Goal: Information Seeking & Learning: Learn about a topic

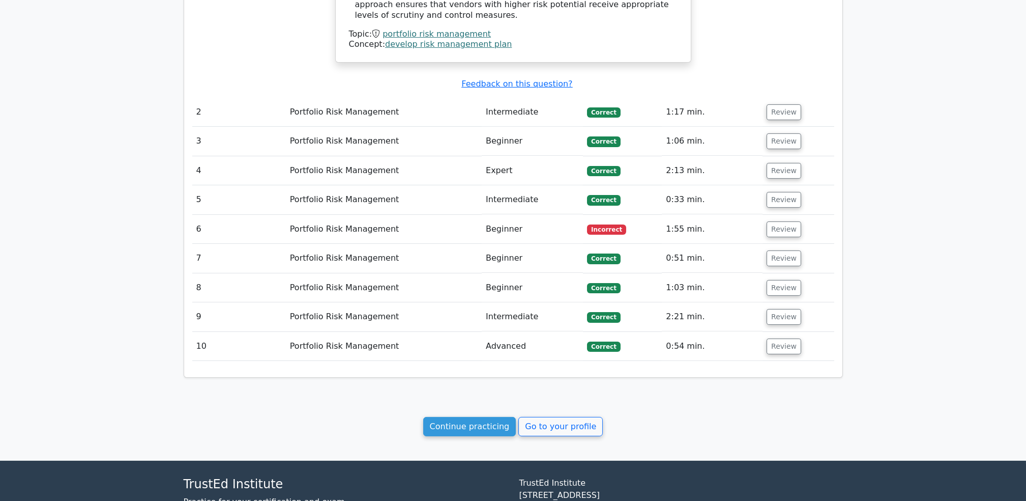
scroll to position [1275, 0]
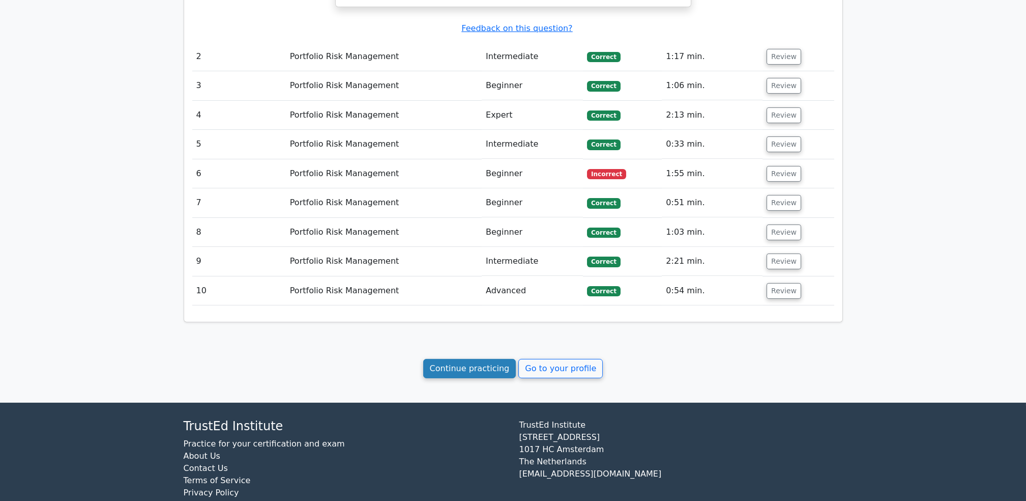
click at [467, 359] on link "Continue practicing" at bounding box center [469, 368] width 93 height 19
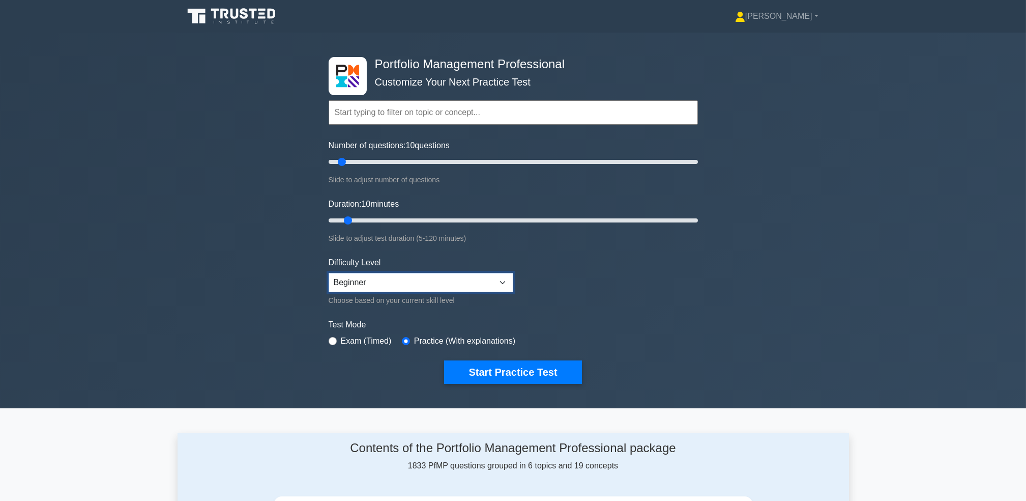
click at [483, 285] on select "Beginner Intermediate Expert" at bounding box center [421, 282] width 185 height 19
select select "expert"
click at [329, 273] on select "Beginner Intermediate Expert" at bounding box center [421, 282] width 185 height 19
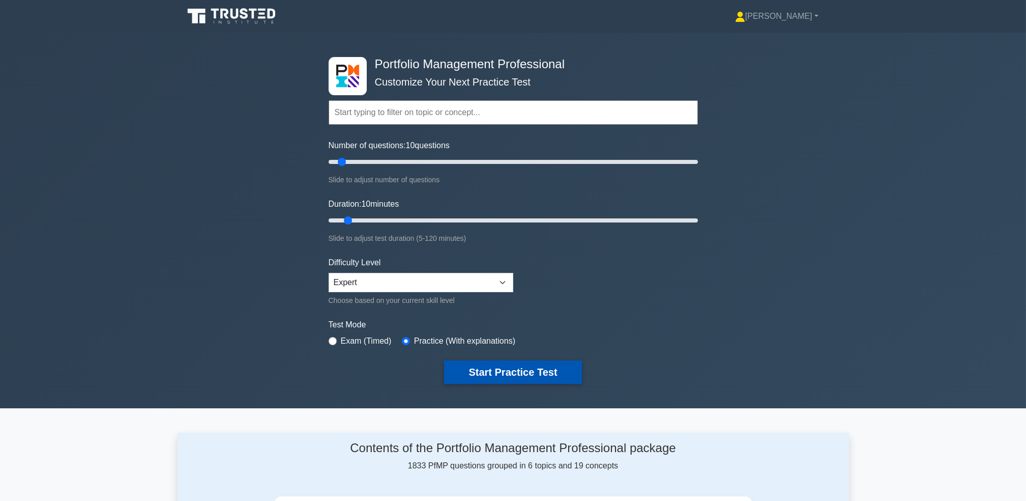
click at [514, 368] on button "Start Practice Test" at bounding box center [512, 371] width 137 height 23
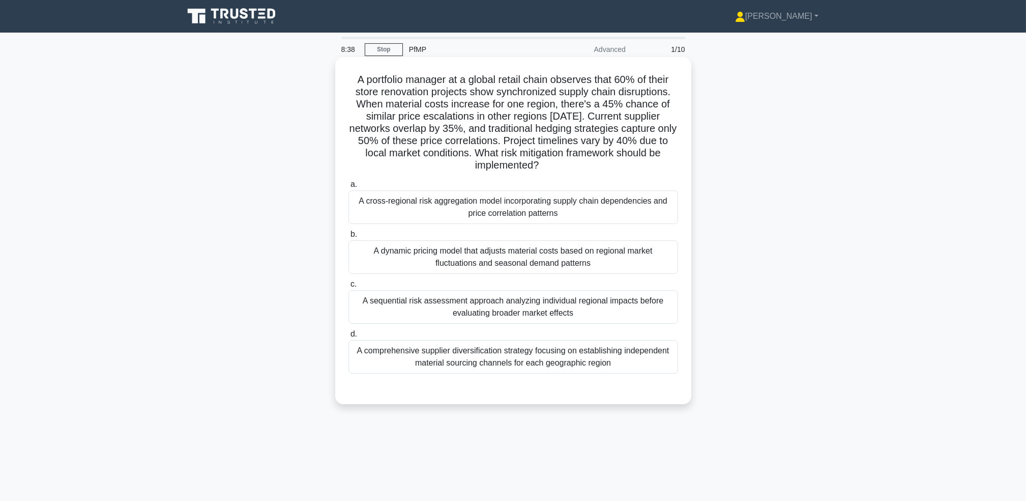
click at [548, 213] on div "A cross-regional risk aggregation model incorporating supply chain dependencies…" at bounding box center [514, 207] width 330 height 34
click at [349, 188] on input "a. A cross-regional risk aggregation model incorporating supply chain dependenc…" at bounding box center [349, 184] width 0 height 7
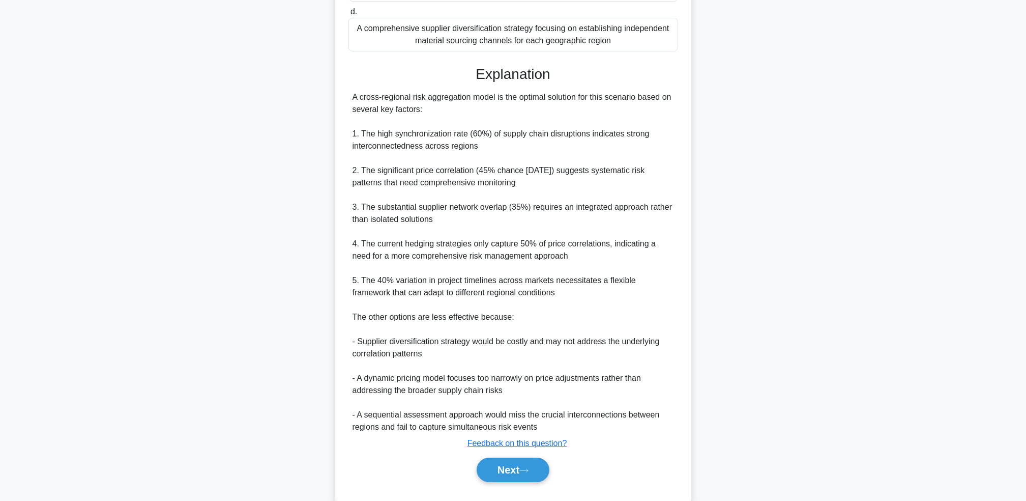
scroll to position [347, 0]
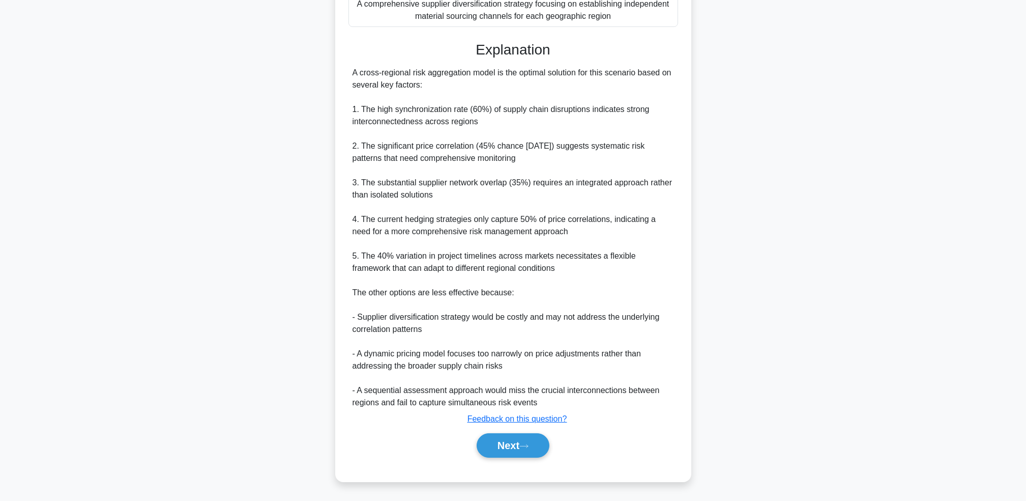
drag, startPoint x: 354, startPoint y: 74, endPoint x: 685, endPoint y: 82, distance: 331.4
click at [685, 82] on div "A portfolio manager at a global retail chain observes that 60% of their store r…" at bounding box center [513, 96] width 348 height 763
drag, startPoint x: 363, startPoint y: 113, endPoint x: 509, endPoint y: 116, distance: 146.1
click at [509, 116] on div "A cross-regional risk aggregation model is the optimal solution for this scenar…" at bounding box center [514, 238] width 322 height 342
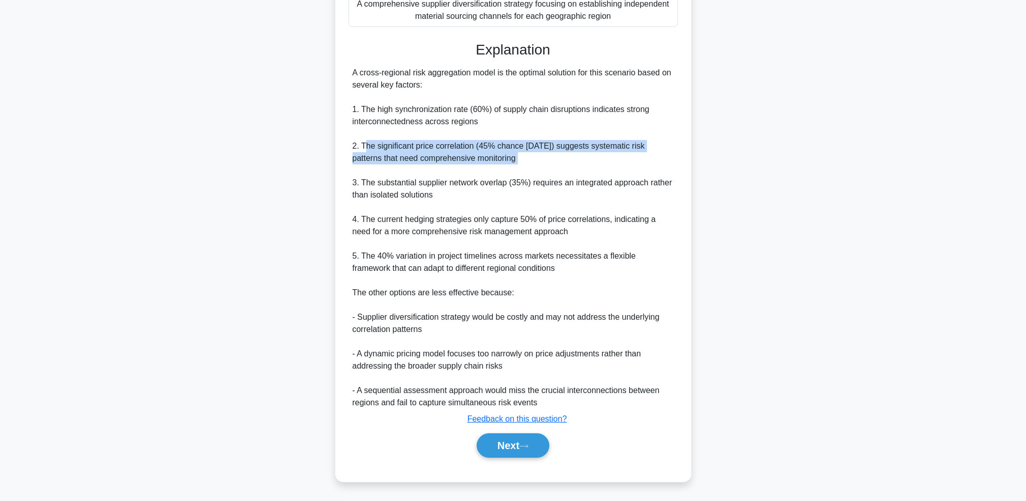
drag, startPoint x: 364, startPoint y: 146, endPoint x: 542, endPoint y: 166, distance: 178.7
click at [542, 166] on div "A cross-regional risk aggregation model is the optimal solution for this scenar…" at bounding box center [514, 238] width 322 height 342
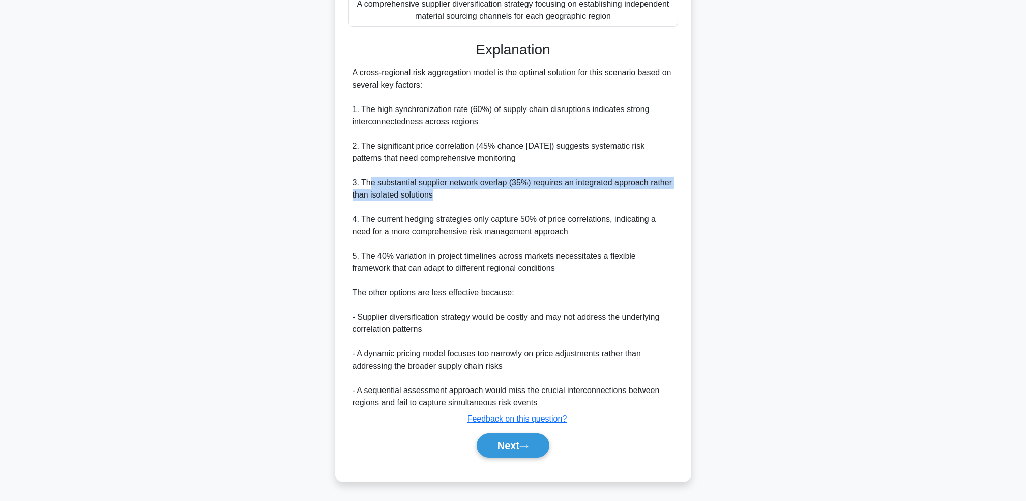
drag, startPoint x: 368, startPoint y: 181, endPoint x: 445, endPoint y: 195, distance: 78.6
click at [445, 195] on div "A cross-regional risk aggregation model is the optimal solution for this scenar…" at bounding box center [514, 238] width 322 height 342
click at [509, 447] on button "Next" at bounding box center [513, 445] width 73 height 24
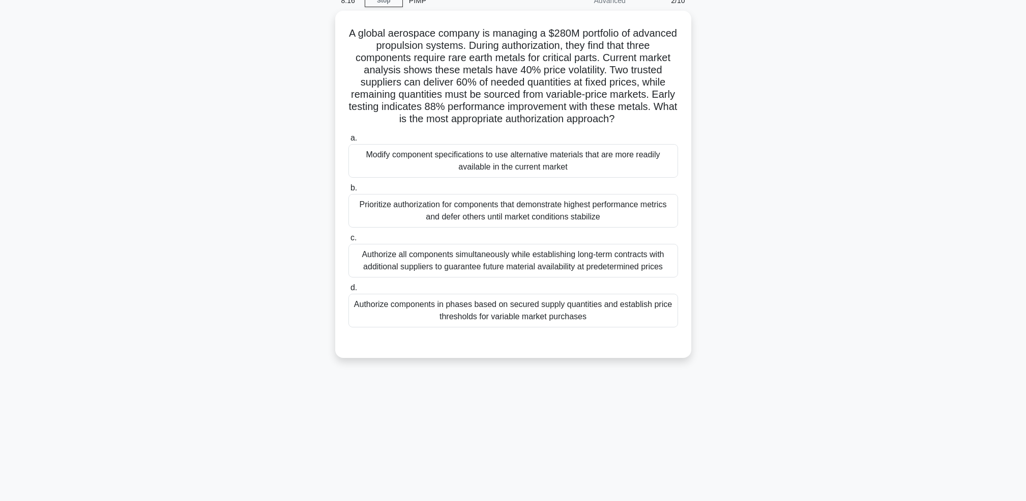
scroll to position [49, 0]
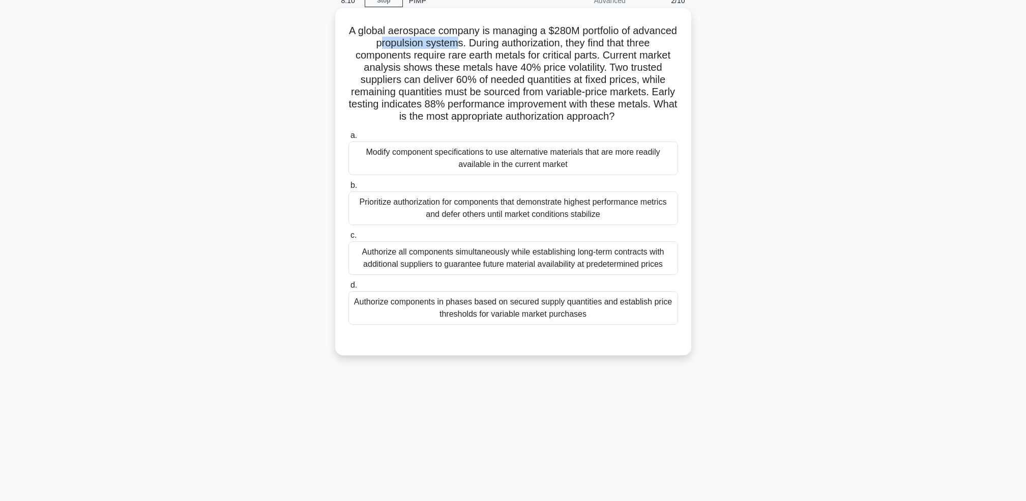
drag, startPoint x: 413, startPoint y: 43, endPoint x: 492, endPoint y: 43, distance: 78.4
click at [492, 43] on h5 "A global aerospace company is managing a $280M portfolio of advanced propulsion…" at bounding box center [514, 73] width 332 height 99
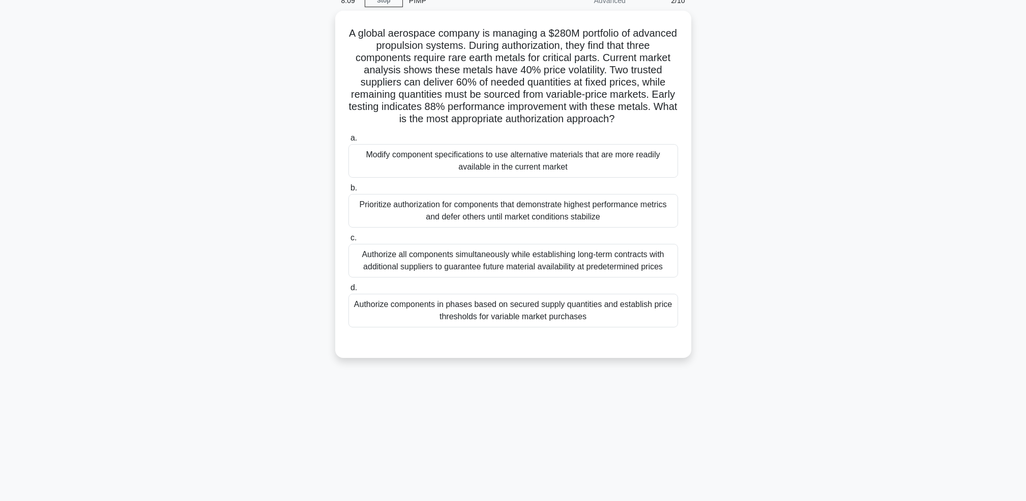
click at [764, 229] on div "A global aerospace company is managing a $280M portfolio of advanced propulsion…" at bounding box center [514, 190] width 672 height 359
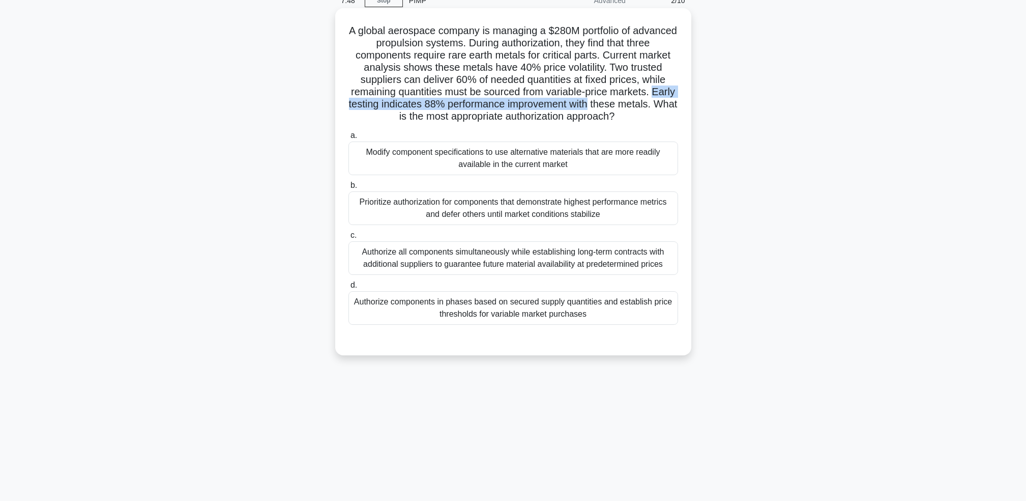
drag, startPoint x: 398, startPoint y: 101, endPoint x: 681, endPoint y: 101, distance: 283.4
click at [681, 101] on div "A global aerospace company is managing a $280M portfolio of advanced propulsion…" at bounding box center [513, 181] width 348 height 339
click at [619, 315] on div "Authorize components in phases based on secured supply quantities and establish…" at bounding box center [514, 308] width 330 height 34
click at [349, 289] on input "d. Authorize components in phases based on secured supply quantities and establ…" at bounding box center [349, 285] width 0 height 7
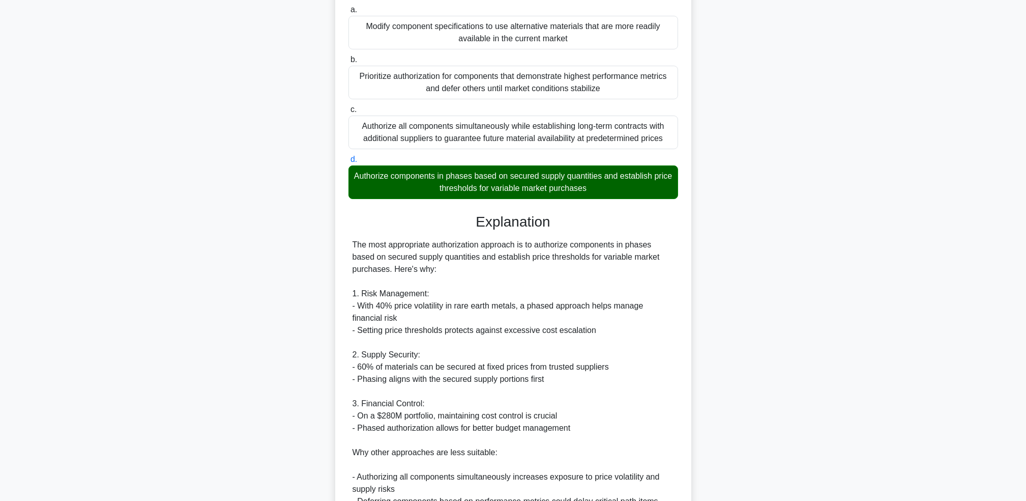
scroll to position [184, 0]
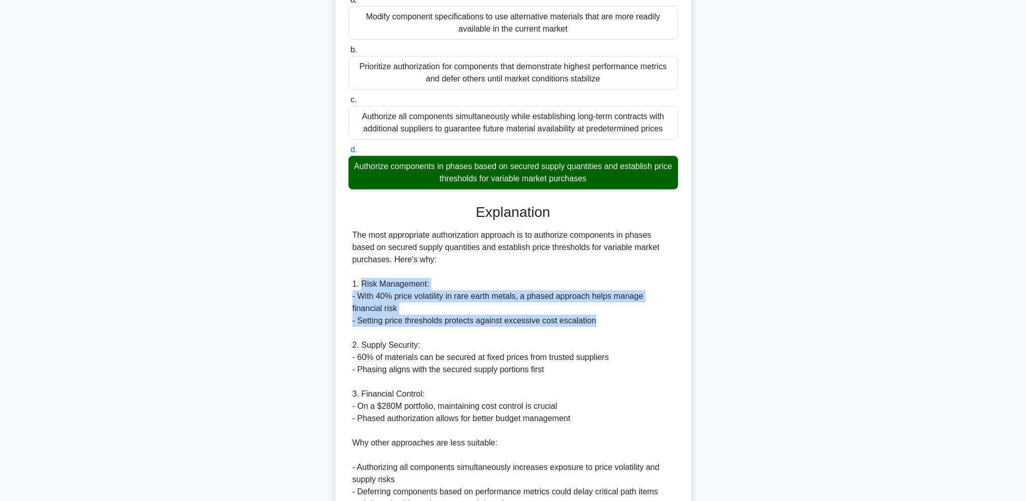
drag, startPoint x: 363, startPoint y: 284, endPoint x: 608, endPoint y: 324, distance: 247.9
click at [608, 324] on div "The most appropriate authorization approach is to authorize components in phase…" at bounding box center [514, 400] width 322 height 342
drag, startPoint x: 608, startPoint y: 324, endPoint x: 554, endPoint y: 327, distance: 53.5
click at [554, 327] on div "The most appropriate authorization approach is to authorize components in phase…" at bounding box center [514, 400] width 322 height 342
click at [458, 299] on div "The most appropriate authorization approach is to authorize components in phase…" at bounding box center [514, 400] width 322 height 342
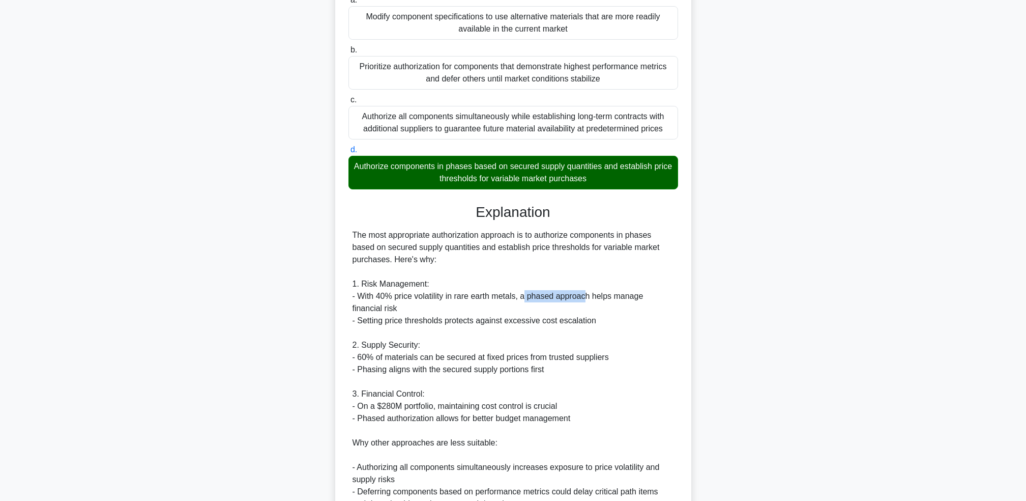
drag, startPoint x: 523, startPoint y: 293, endPoint x: 595, endPoint y: 302, distance: 72.9
click at [595, 302] on div "The most appropriate authorization approach is to authorize components in phase…" at bounding box center [514, 400] width 322 height 342
click at [446, 319] on div "The most appropriate authorization approach is to authorize components in phase…" at bounding box center [514, 400] width 322 height 342
drag, startPoint x: 383, startPoint y: 320, endPoint x: 598, endPoint y: 325, distance: 215.3
click at [598, 325] on div "The most appropriate authorization approach is to authorize components in phase…" at bounding box center [514, 400] width 322 height 342
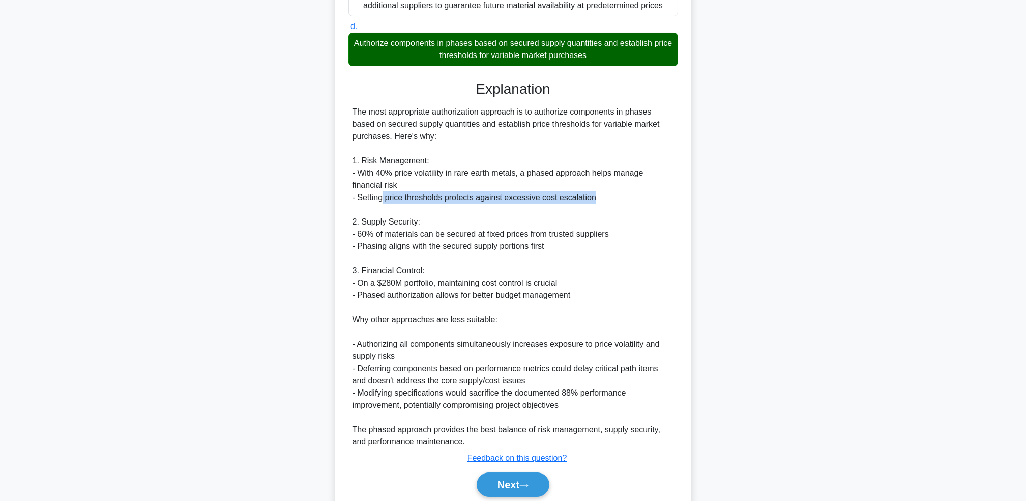
scroll to position [320, 0]
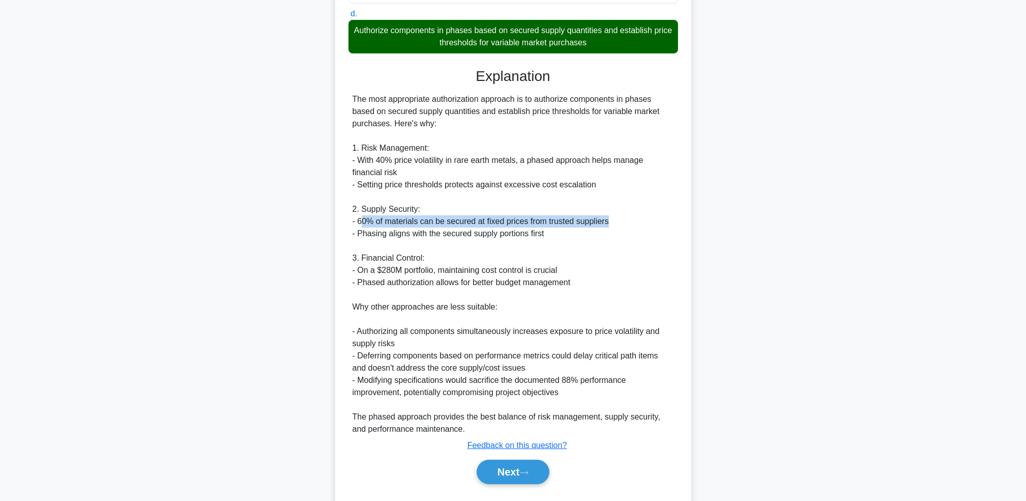
drag, startPoint x: 361, startPoint y: 222, endPoint x: 613, endPoint y: 226, distance: 251.4
click at [613, 226] on div "The most appropriate authorization approach is to authorize components in phase…" at bounding box center [514, 264] width 322 height 342
drag, startPoint x: 372, startPoint y: 234, endPoint x: 533, endPoint y: 236, distance: 160.8
click at [533, 236] on div "The most appropriate authorization approach is to authorize components in phase…" at bounding box center [514, 264] width 322 height 342
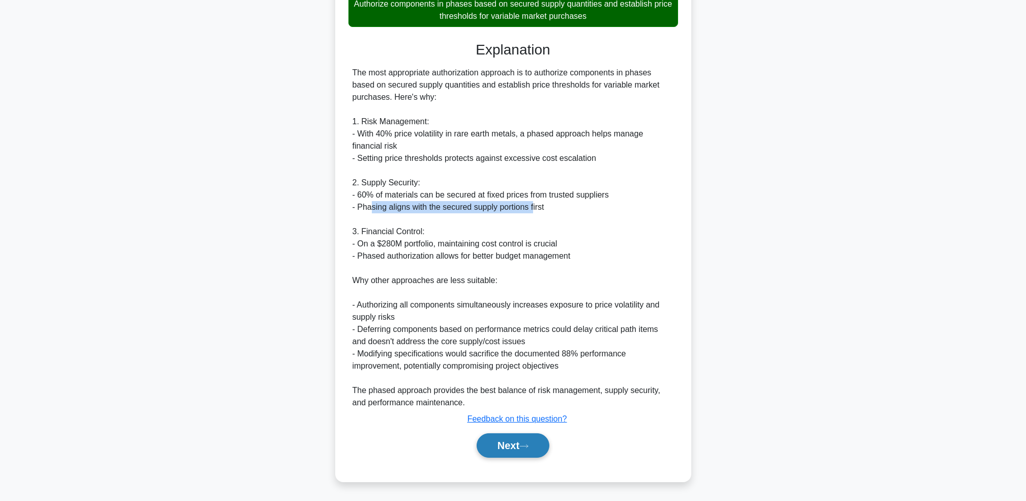
click at [497, 440] on button "Next" at bounding box center [513, 445] width 73 height 24
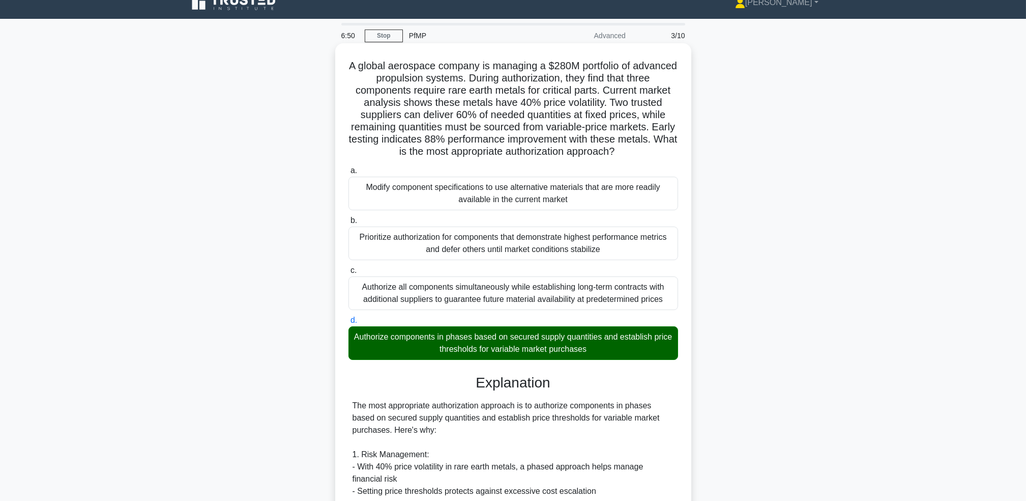
scroll to position [0, 0]
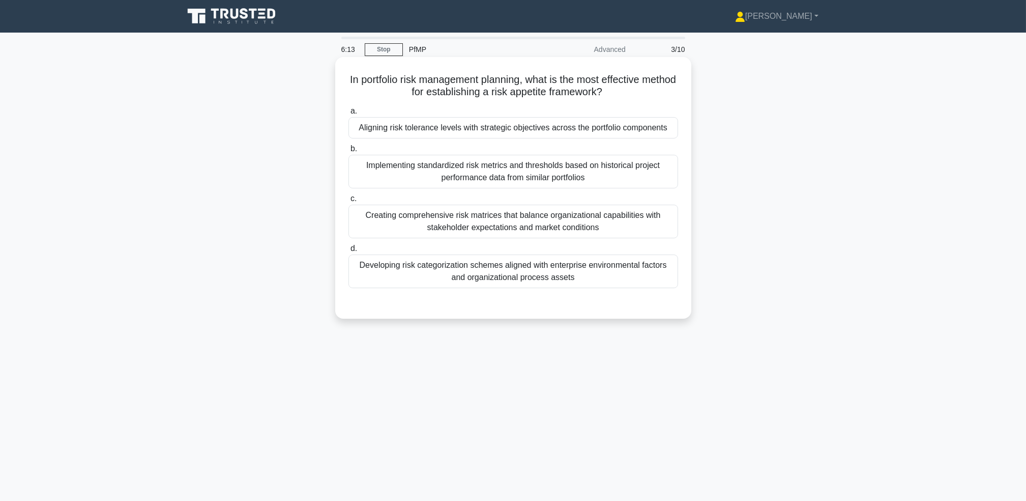
click at [525, 130] on div "Aligning risk tolerance levels with strategic objectives across the portfolio c…" at bounding box center [514, 127] width 330 height 21
click at [349, 114] on input "a. Aligning risk tolerance levels with strategic objectives across the portfoli…" at bounding box center [349, 111] width 0 height 7
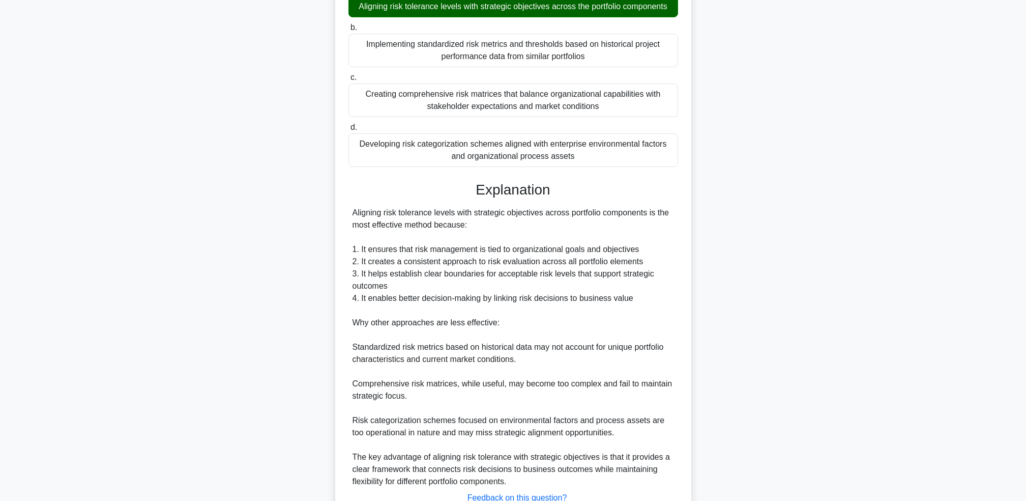
scroll to position [200, 0]
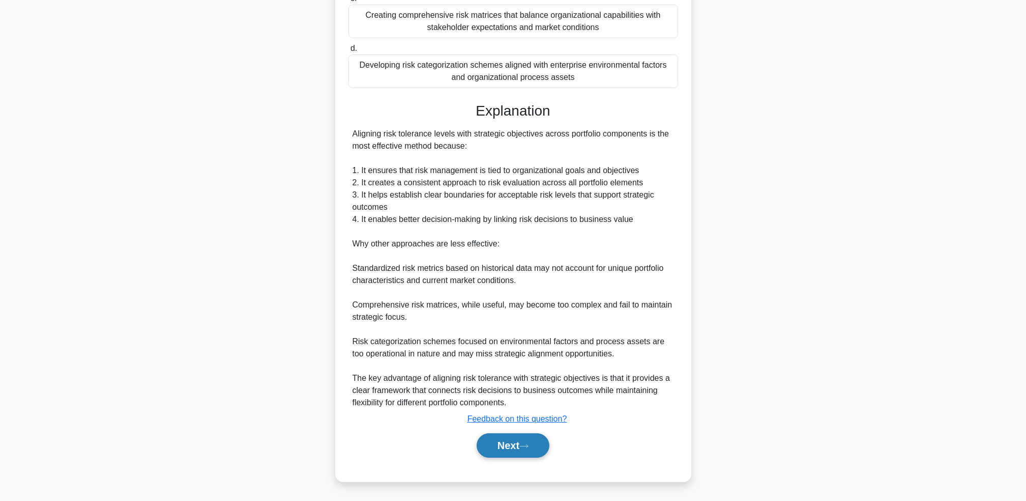
click at [508, 447] on button "Next" at bounding box center [513, 445] width 73 height 24
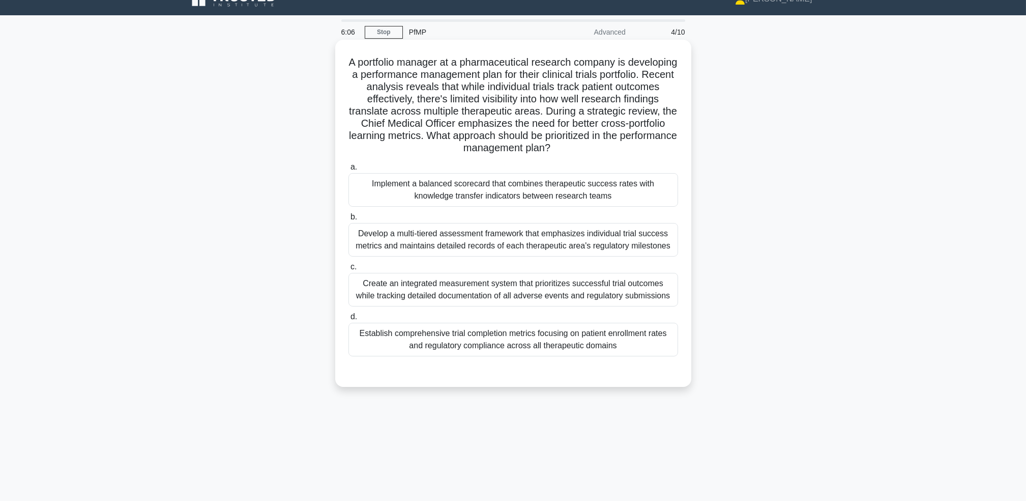
scroll to position [0, 0]
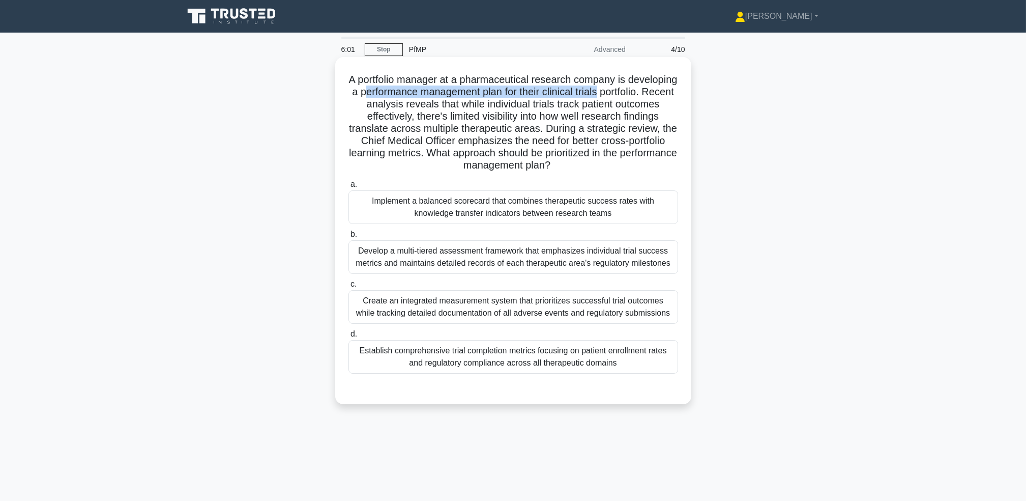
drag, startPoint x: 425, startPoint y: 94, endPoint x: 668, endPoint y: 92, distance: 242.2
click at [668, 92] on h5 "A portfolio manager at a pharmaceutical research company is developing a perfor…" at bounding box center [514, 122] width 332 height 99
drag, startPoint x: 383, startPoint y: 114, endPoint x: 666, endPoint y: 164, distance: 286.8
click at [666, 164] on h5 "A portfolio manager at a pharmaceutical research company is developing a perfor…" at bounding box center [514, 122] width 332 height 99
click at [612, 216] on div "Implement a balanced scorecard that combines therapeutic success rates with kno…" at bounding box center [514, 207] width 330 height 34
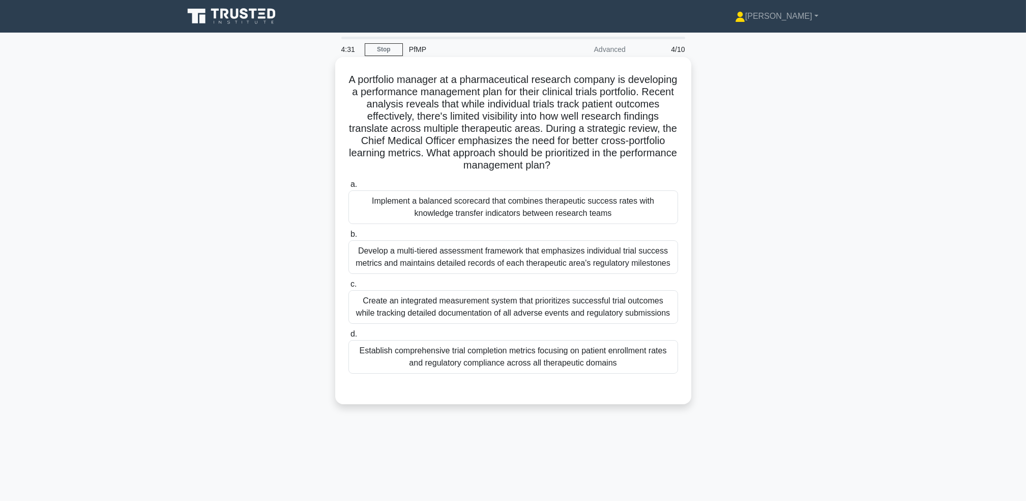
click at [349, 188] on input "a. Implement a balanced scorecard that combines therapeutic success rates with …" at bounding box center [349, 184] width 0 height 7
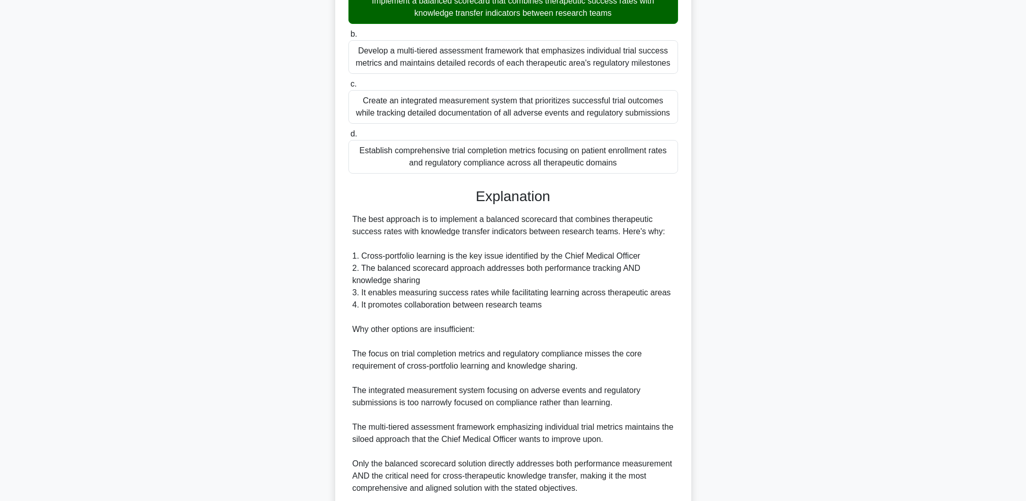
scroll to position [204, 0]
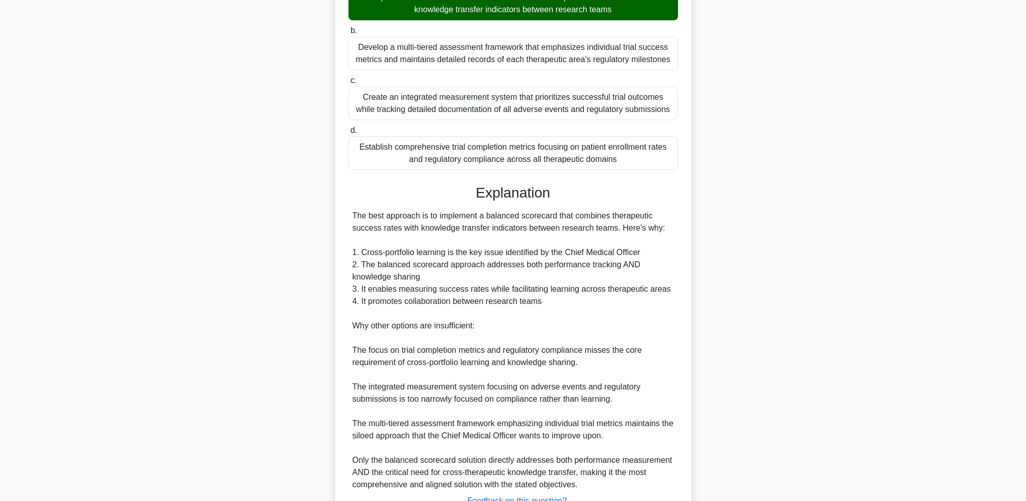
drag, startPoint x: 351, startPoint y: 215, endPoint x: 657, endPoint y: 228, distance: 306.6
click at [657, 228] on div "The best approach is to implement a balanced scorecard that combines therapeuti…" at bounding box center [514, 350] width 330 height 281
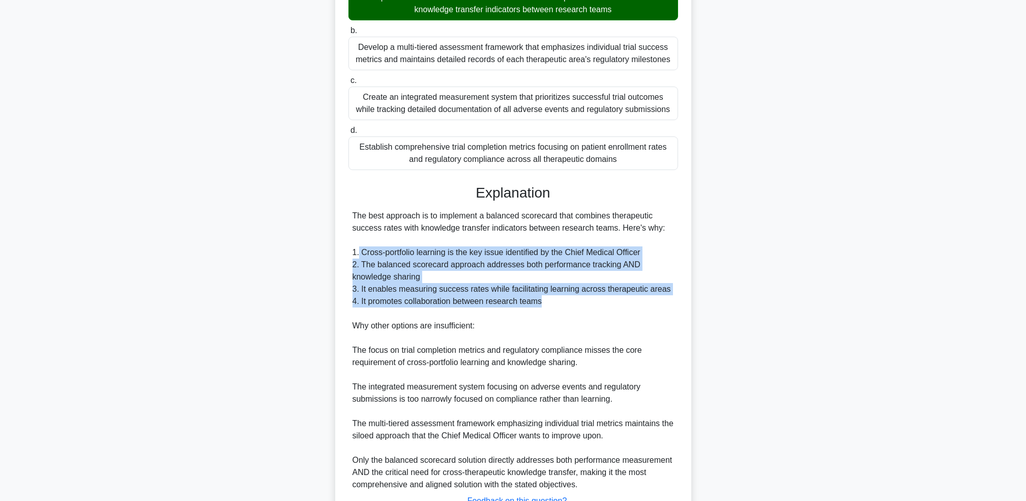
drag, startPoint x: 359, startPoint y: 251, endPoint x: 596, endPoint y: 296, distance: 241.9
click at [596, 296] on div "The best approach is to implement a balanced scorecard that combines therapeuti…" at bounding box center [514, 350] width 322 height 281
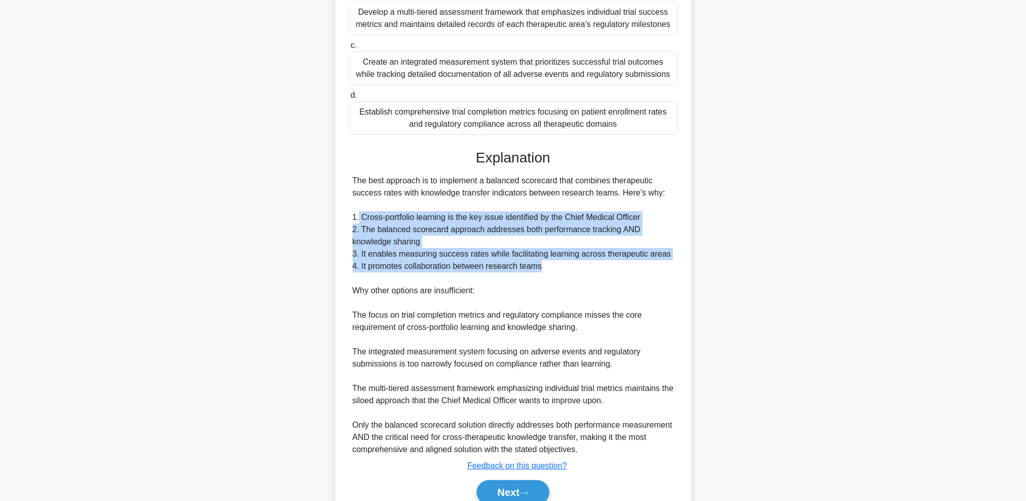
scroll to position [285, 0]
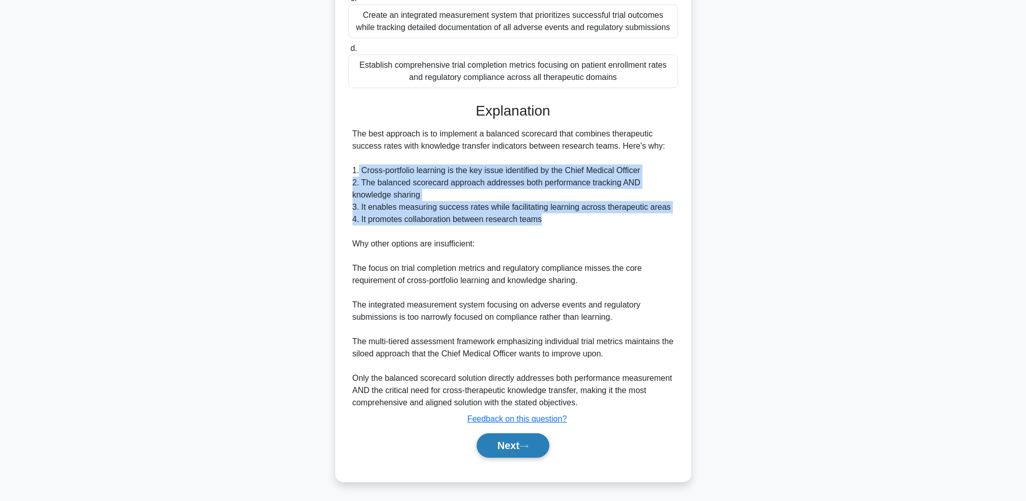
click at [497, 451] on button "Next" at bounding box center [513, 445] width 73 height 24
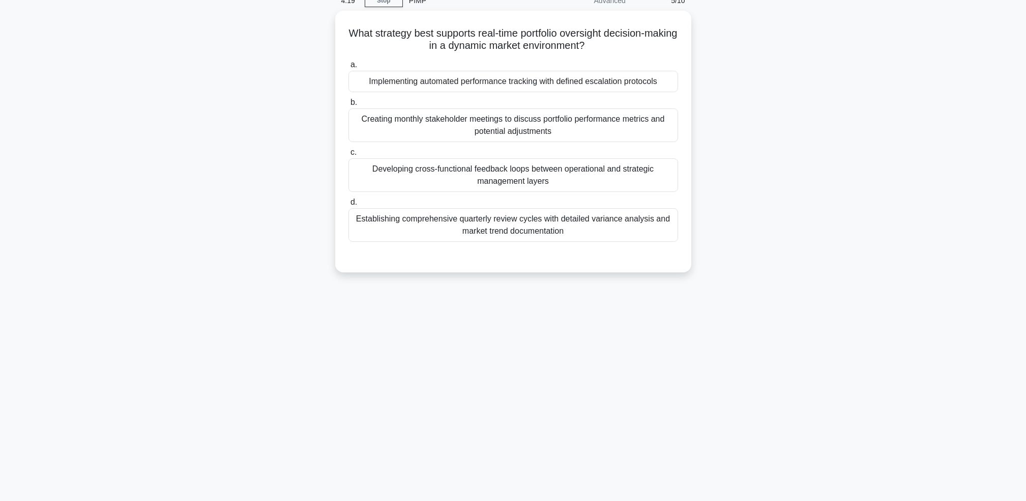
scroll to position [0, 0]
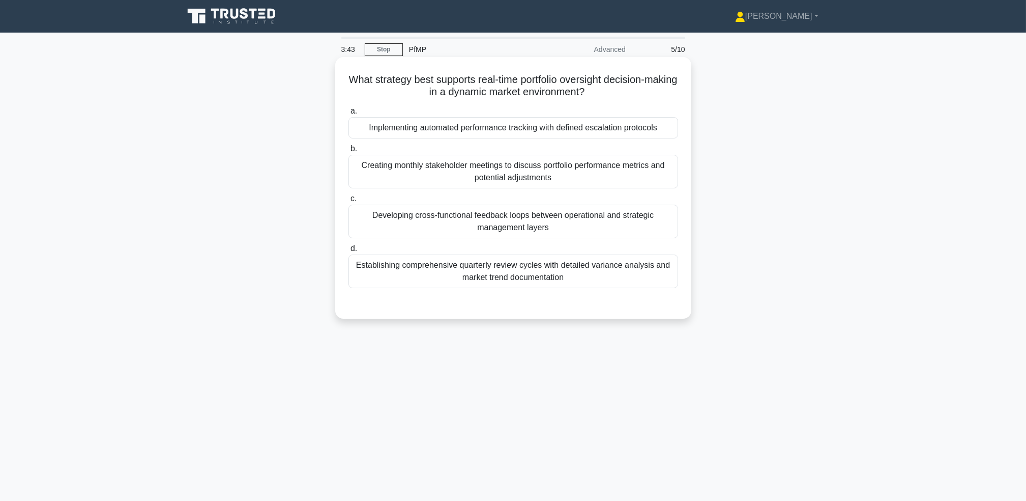
click at [584, 278] on div "Establishing comprehensive quarterly review cycles with detailed variance analy…" at bounding box center [514, 271] width 330 height 34
click at [349, 252] on input "d. Establishing comprehensive quarterly review cycles with detailed variance an…" at bounding box center [349, 248] width 0 height 7
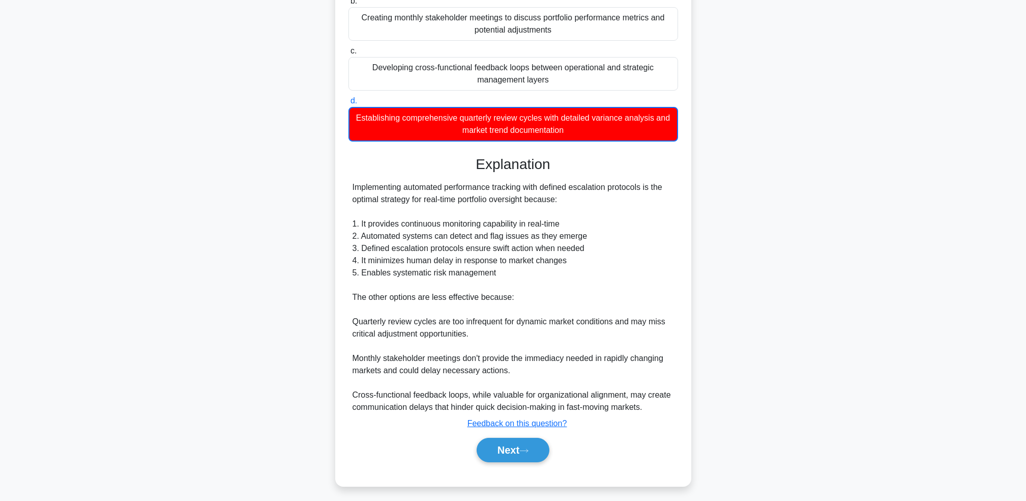
scroll to position [151, 0]
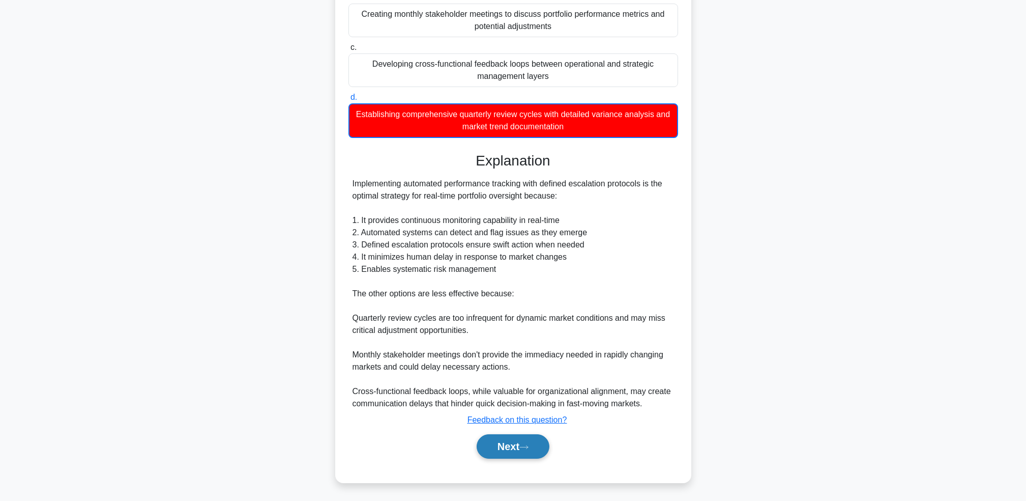
click at [499, 447] on button "Next" at bounding box center [513, 446] width 73 height 24
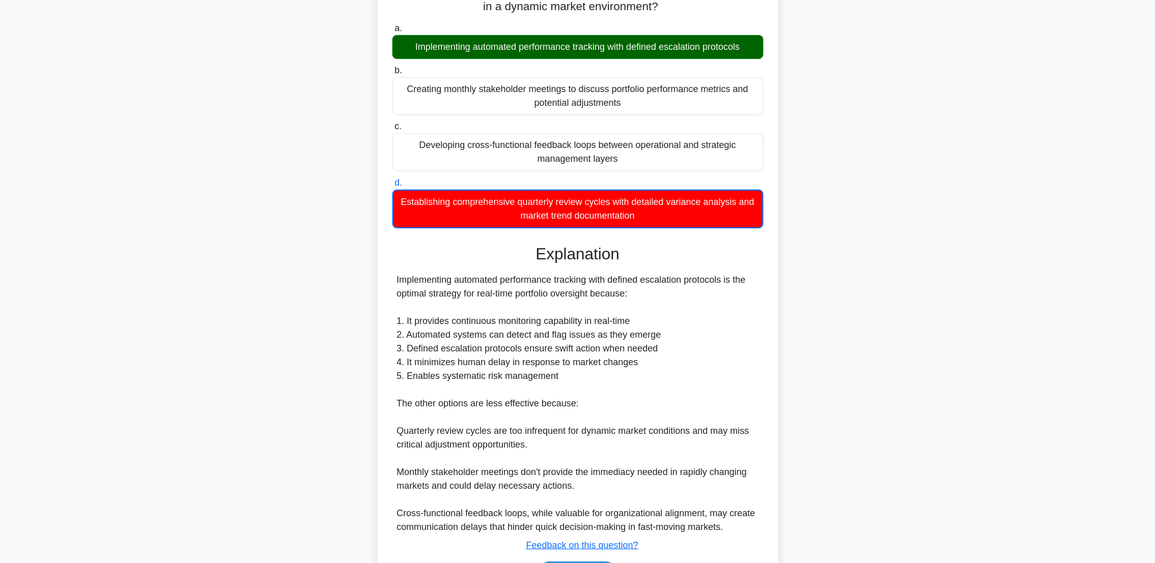
scroll to position [0, 0]
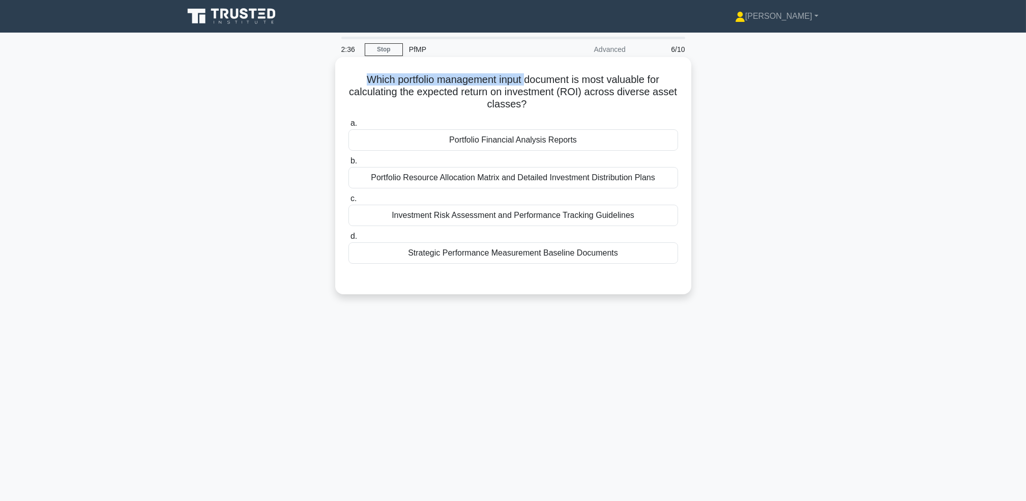
drag, startPoint x: 360, startPoint y: 81, endPoint x: 533, endPoint y: 81, distance: 173.0
click at [533, 81] on h5 "Which portfolio management input document is most valuable for calculating the …" at bounding box center [514, 92] width 332 height 38
click at [497, 256] on div "Strategic Performance Measurement Baseline Documents" at bounding box center [514, 252] width 330 height 21
click at [349, 240] on input "d. Strategic Performance Measurement Baseline Documents" at bounding box center [349, 236] width 0 height 7
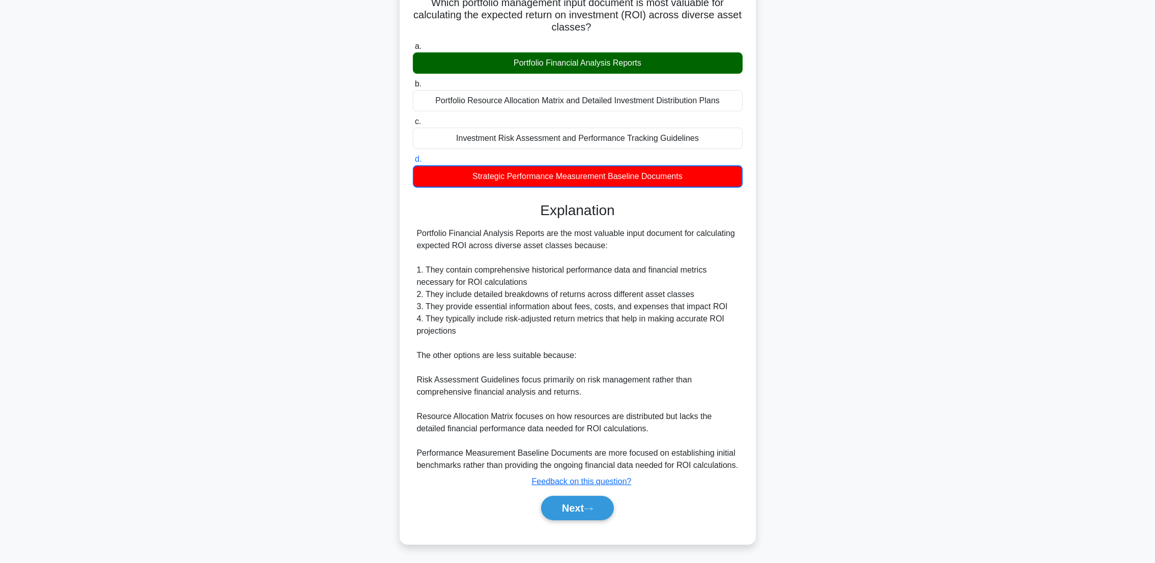
scroll to position [77, 0]
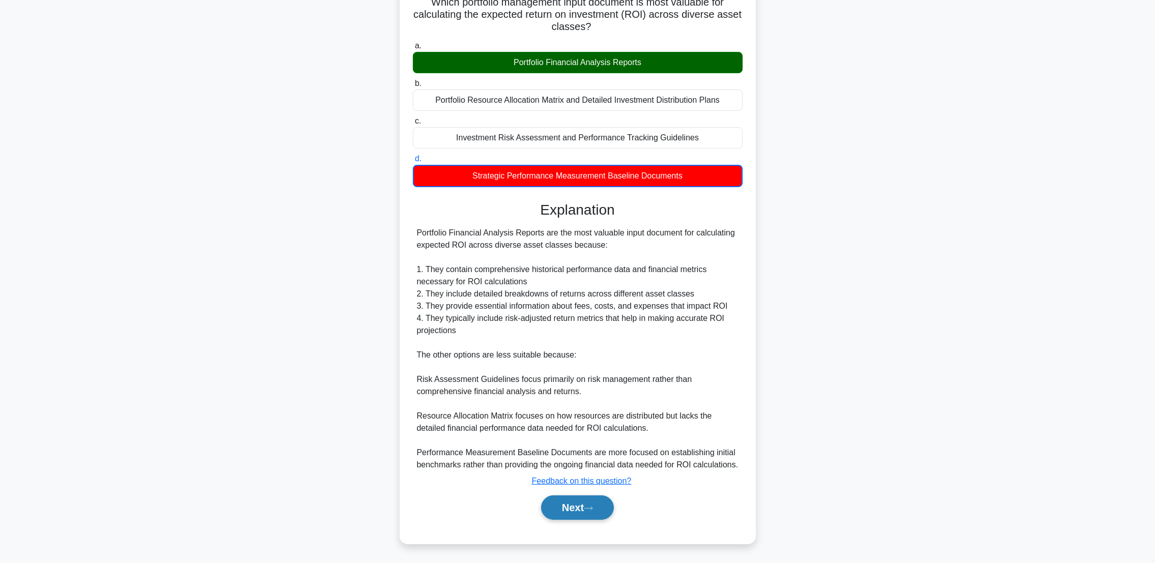
click at [566, 500] on button "Next" at bounding box center [577, 508] width 73 height 24
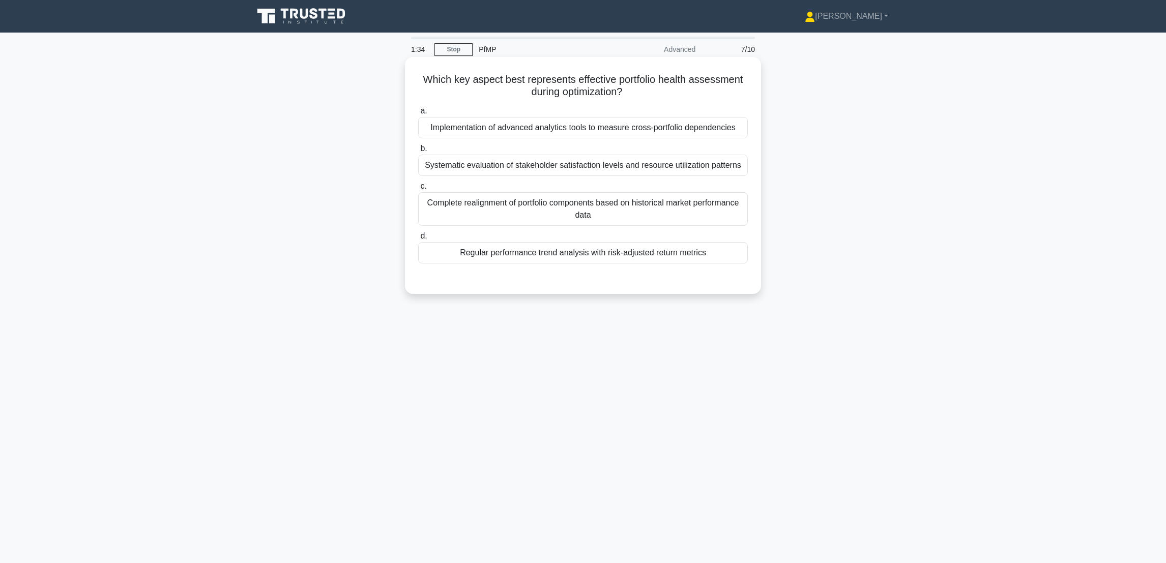
click at [612, 135] on div "Implementation of advanced analytics tools to measure cross-portfolio dependenc…" at bounding box center [583, 127] width 330 height 21
click at [418, 114] on input "a. Implementation of advanced analytics tools to measure cross-portfolio depend…" at bounding box center [418, 111] width 0 height 7
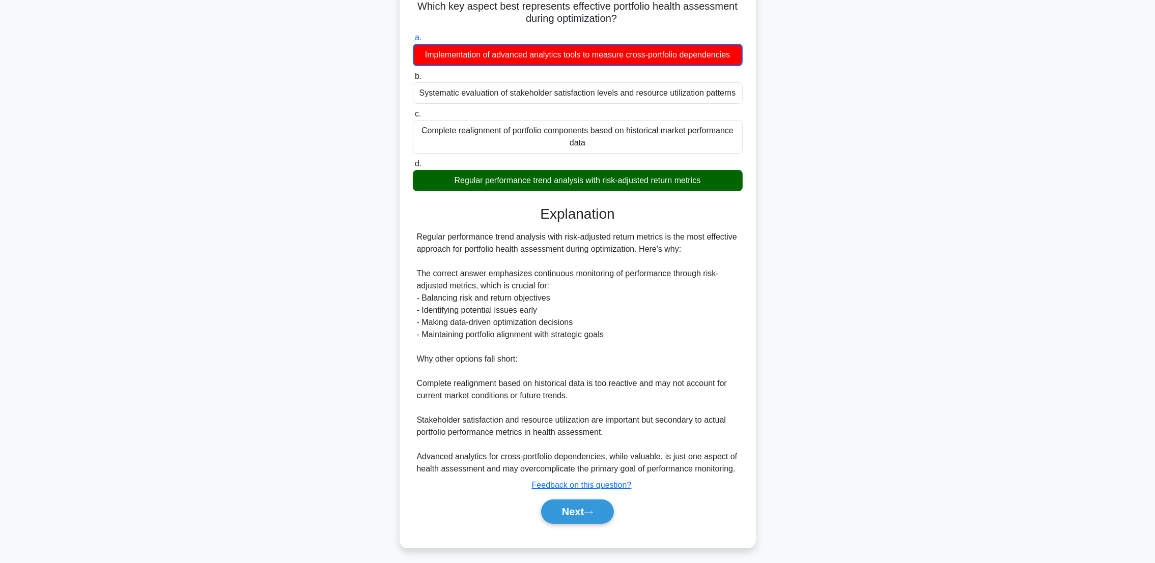
scroll to position [77, 0]
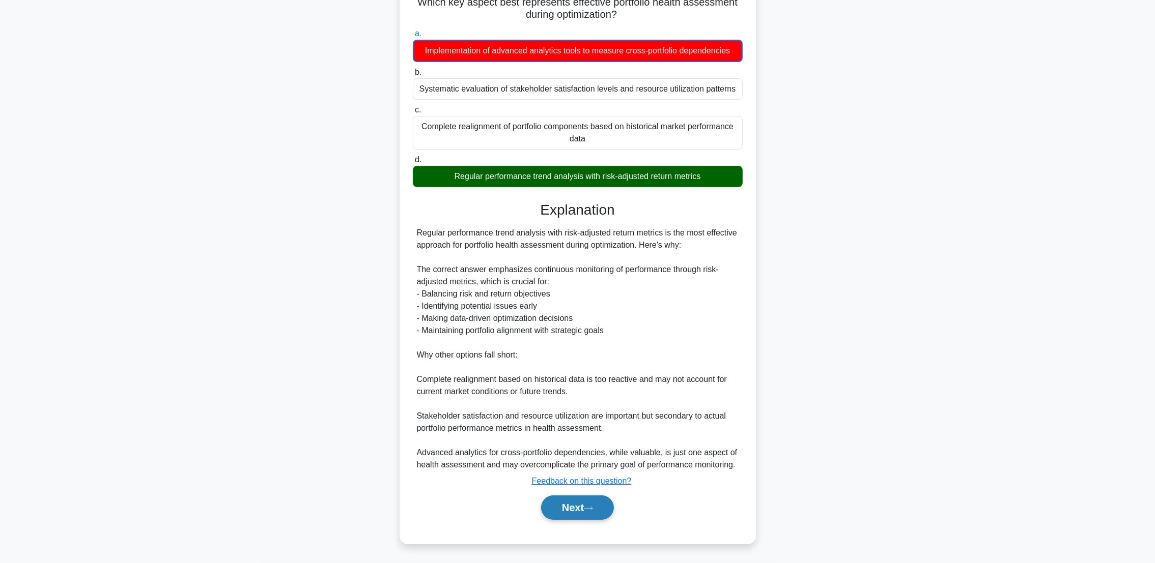
click at [559, 500] on button "Next" at bounding box center [577, 508] width 73 height 24
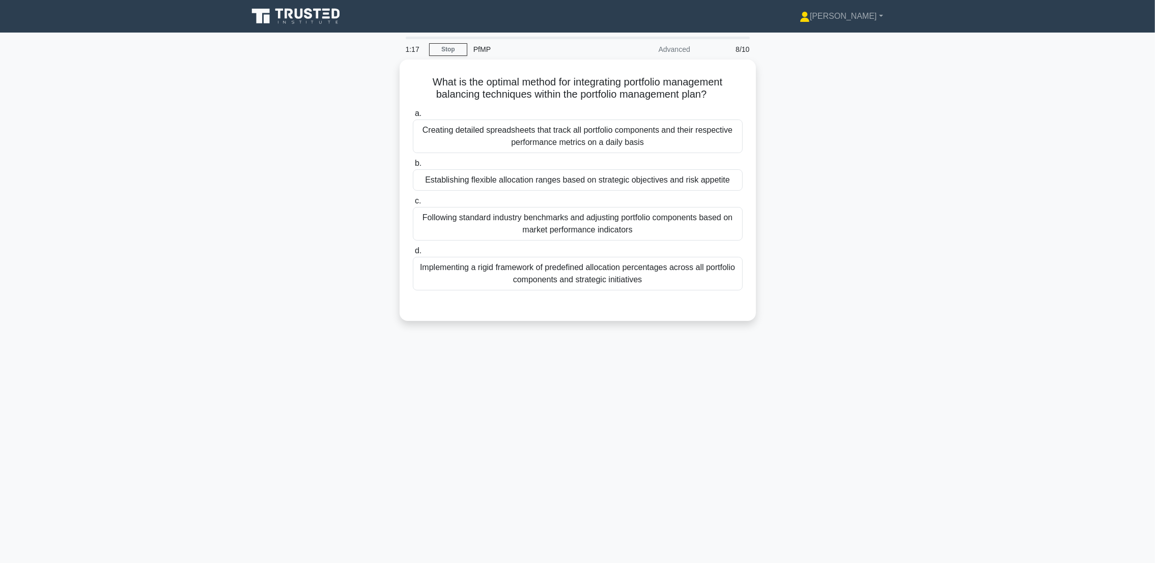
scroll to position [0, 0]
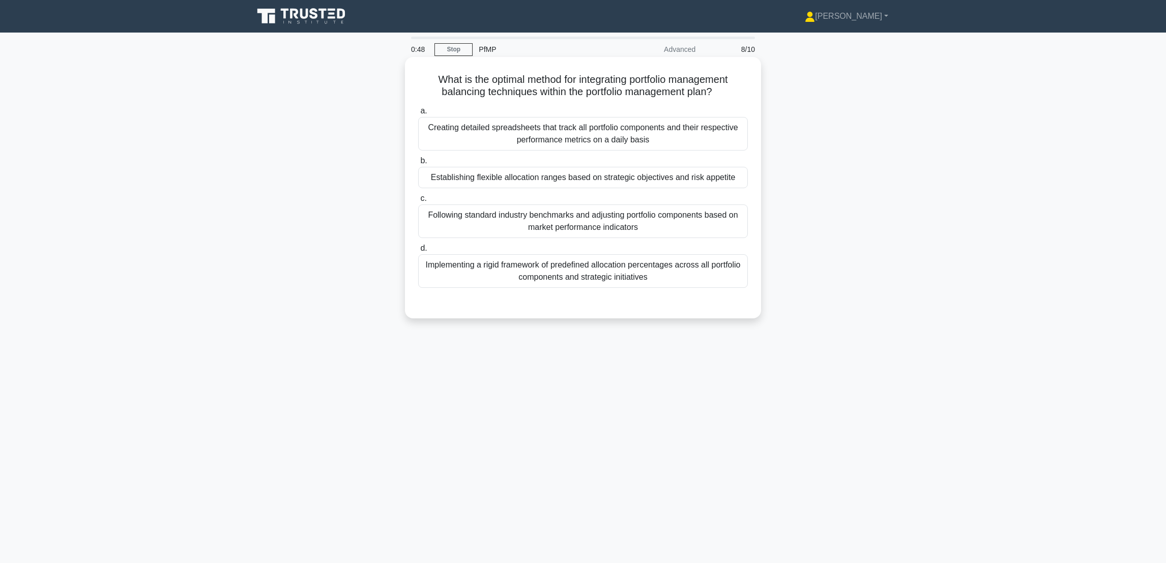
click at [590, 184] on div "Establishing flexible allocation ranges based on strategic objectives and risk …" at bounding box center [583, 177] width 330 height 21
click at [418, 164] on input "b. Establishing flexible allocation ranges based on strategic objectives and ri…" at bounding box center [418, 161] width 0 height 7
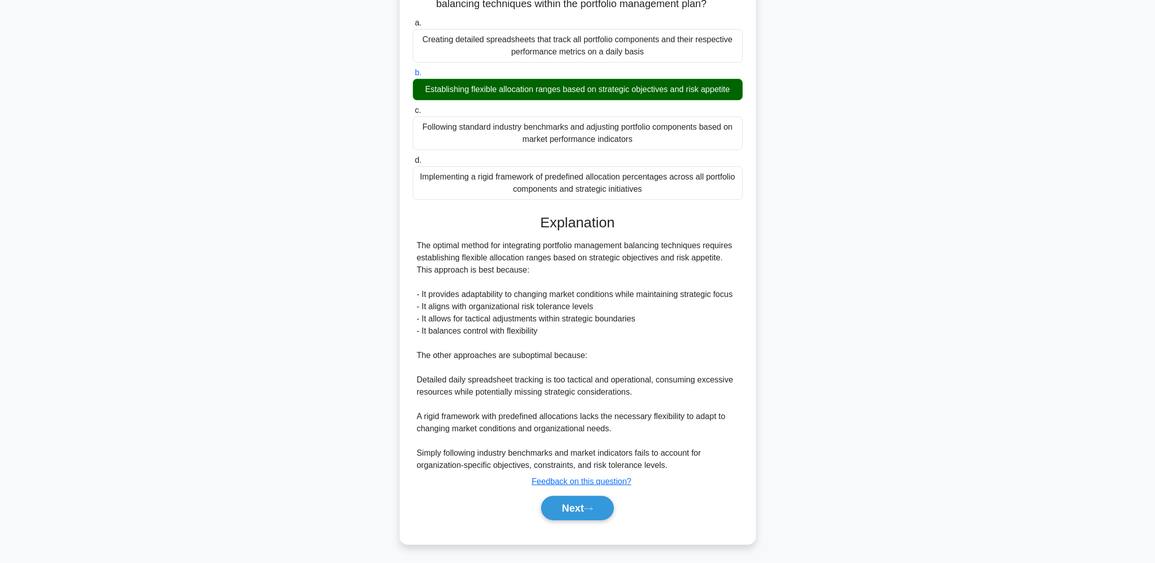
scroll to position [90, 0]
click at [563, 500] on button "Next" at bounding box center [577, 508] width 73 height 24
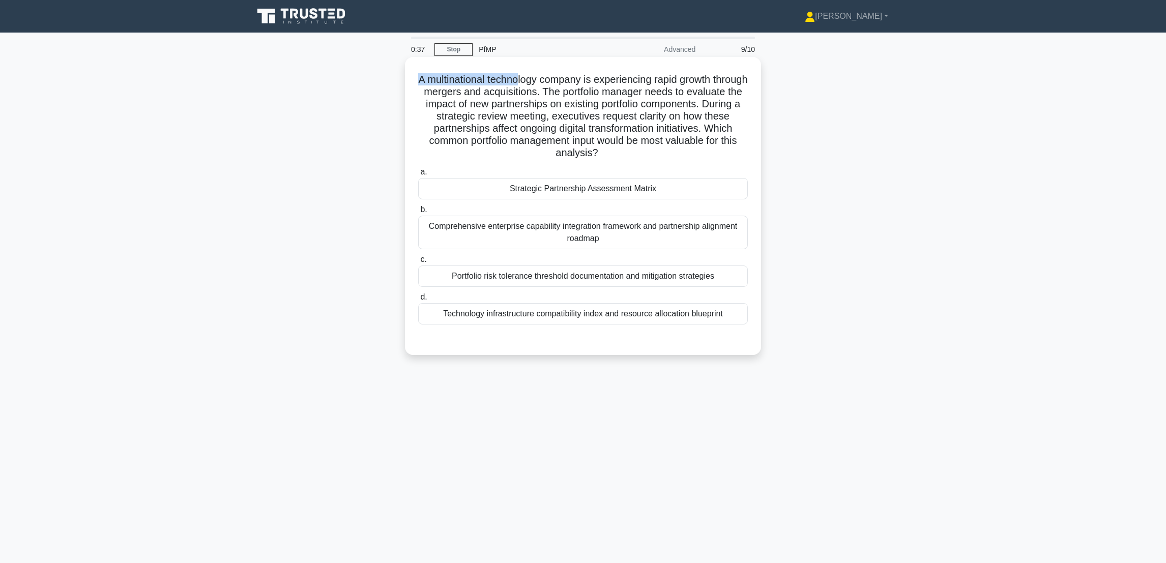
drag, startPoint x: 434, startPoint y: 79, endPoint x: 543, endPoint y: 85, distance: 109.1
click at [543, 85] on h5 "A multinational technology company is experiencing rapid growth through mergers…" at bounding box center [583, 116] width 332 height 87
drag, startPoint x: 543, startPoint y: 85, endPoint x: 581, endPoint y: 98, distance: 40.2
click at [581, 98] on h5 "A multinational technology company is experiencing rapid growth through mergers…" at bounding box center [583, 116] width 332 height 87
click at [654, 281] on div "Portfolio risk tolerance threshold documentation and mitigation strategies" at bounding box center [583, 276] width 330 height 21
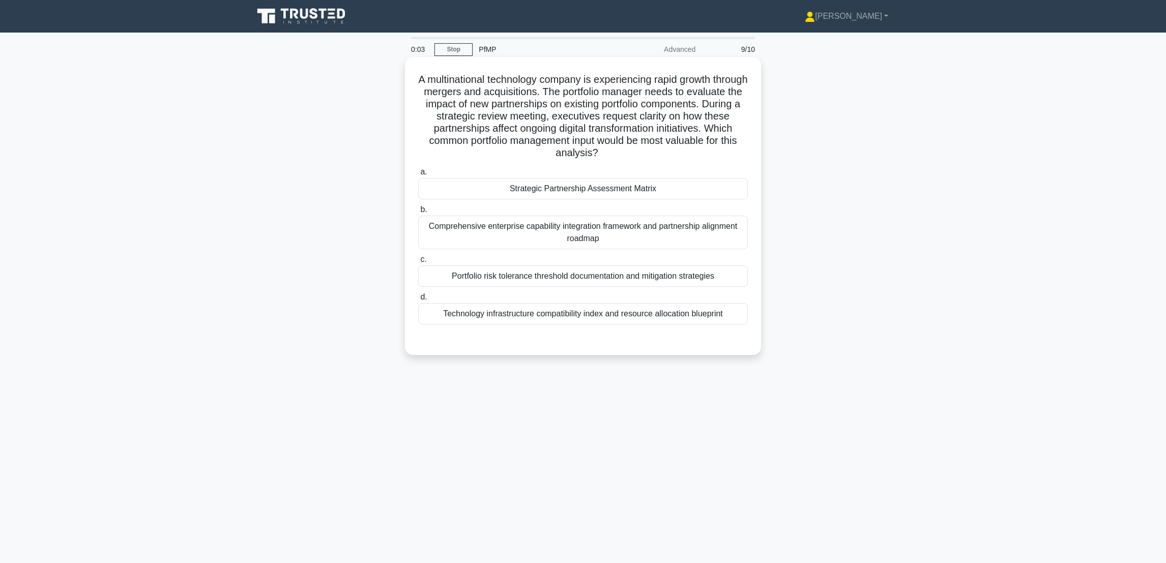
click at [418, 263] on input "c. Portfolio risk tolerance threshold documentation and mitigation strategies" at bounding box center [418, 259] width 0 height 7
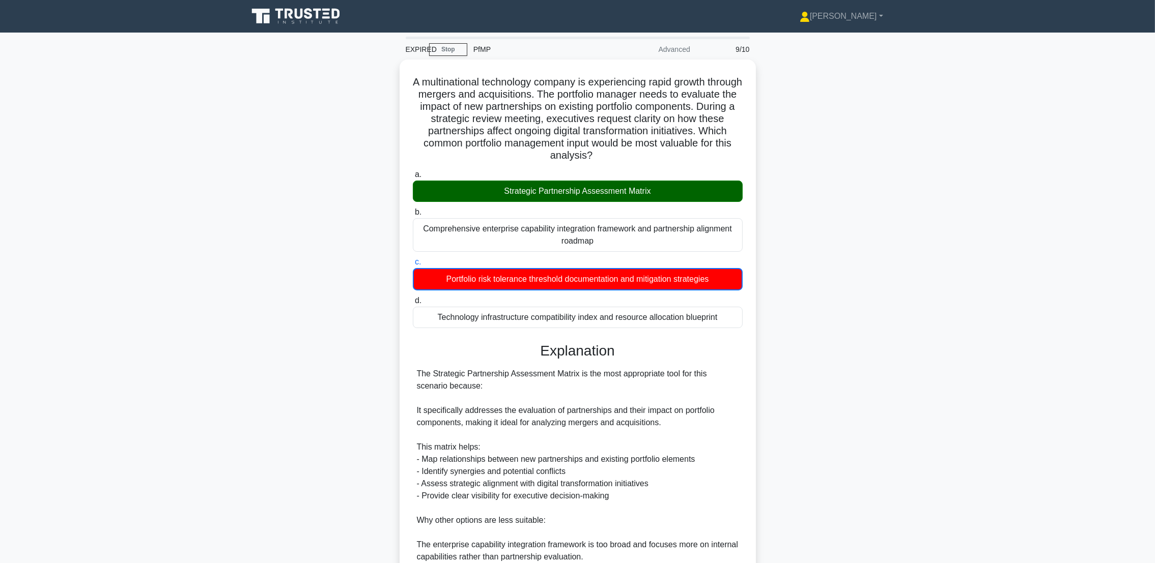
scroll to position [153, 0]
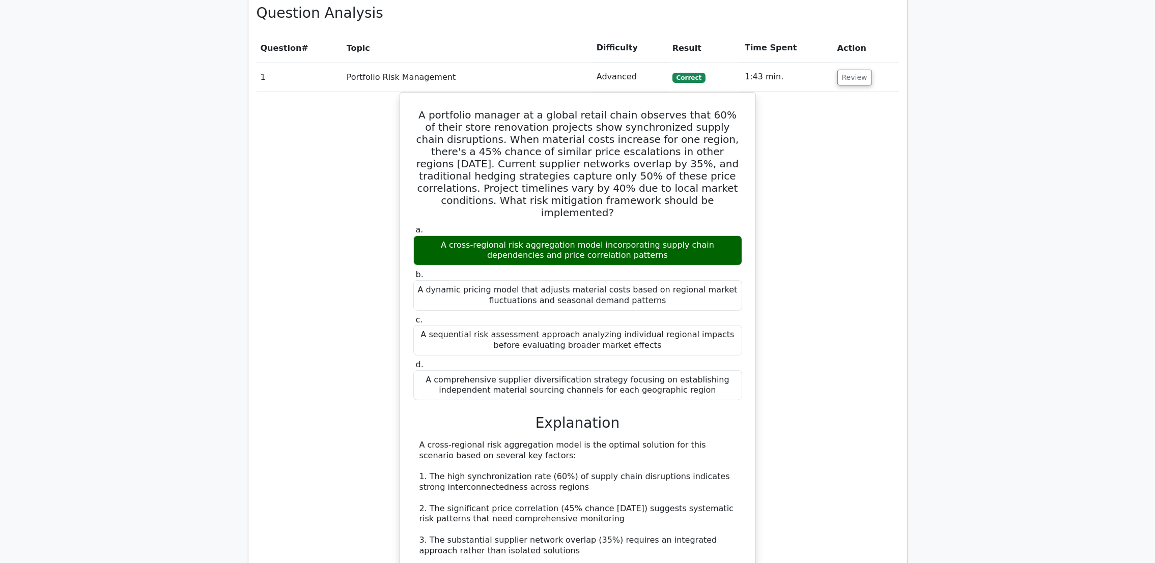
scroll to position [915, 0]
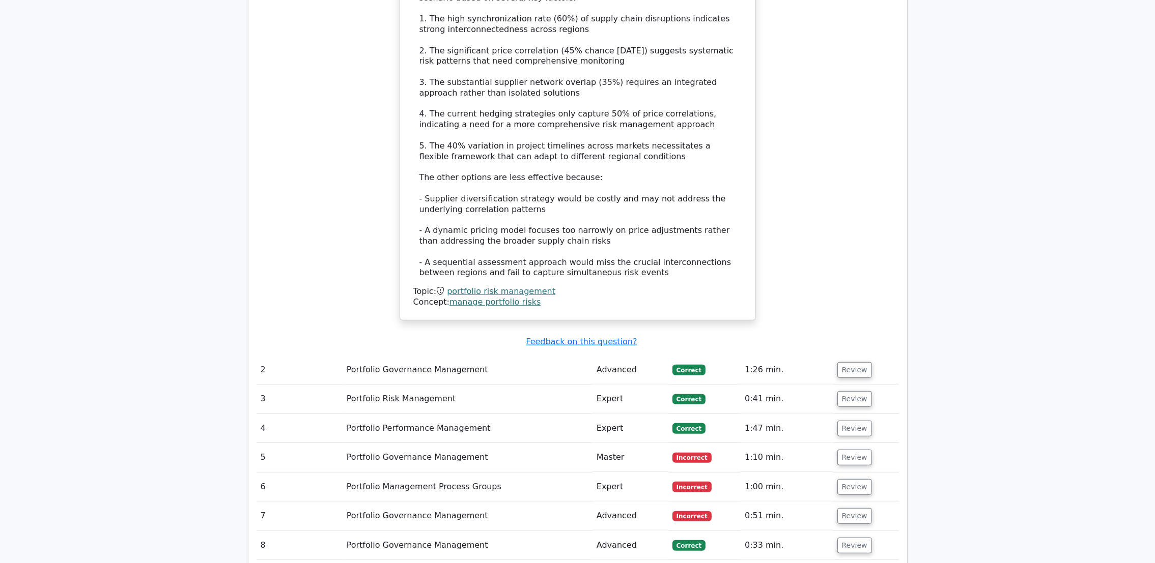
click at [495, 443] on td "Portfolio Governance Management" at bounding box center [467, 457] width 250 height 29
click at [839, 450] on button "Review" at bounding box center [854, 458] width 35 height 16
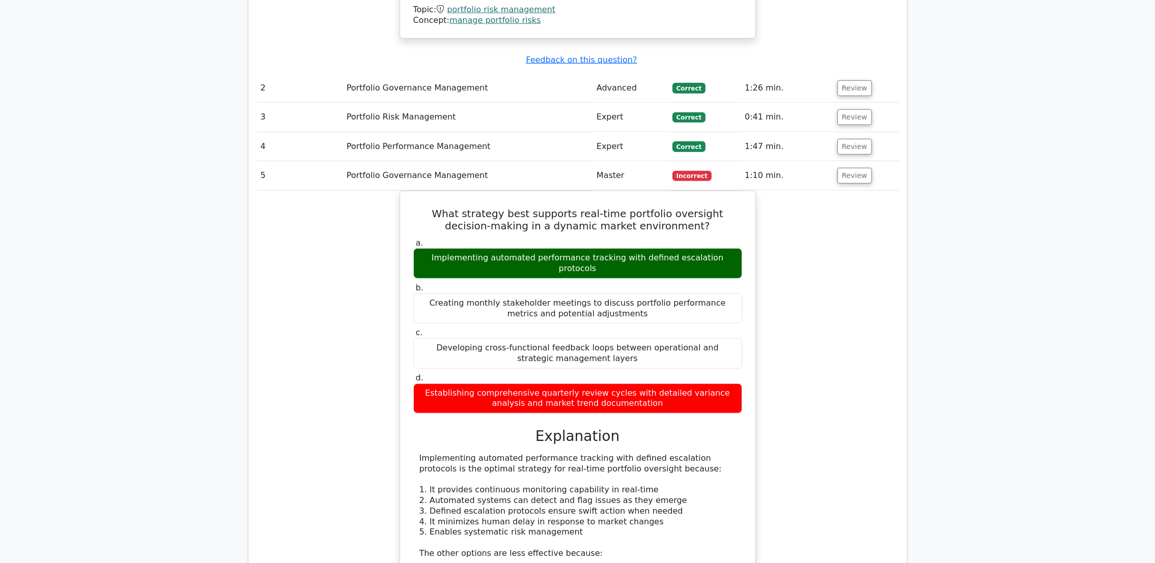
scroll to position [1221, 0]
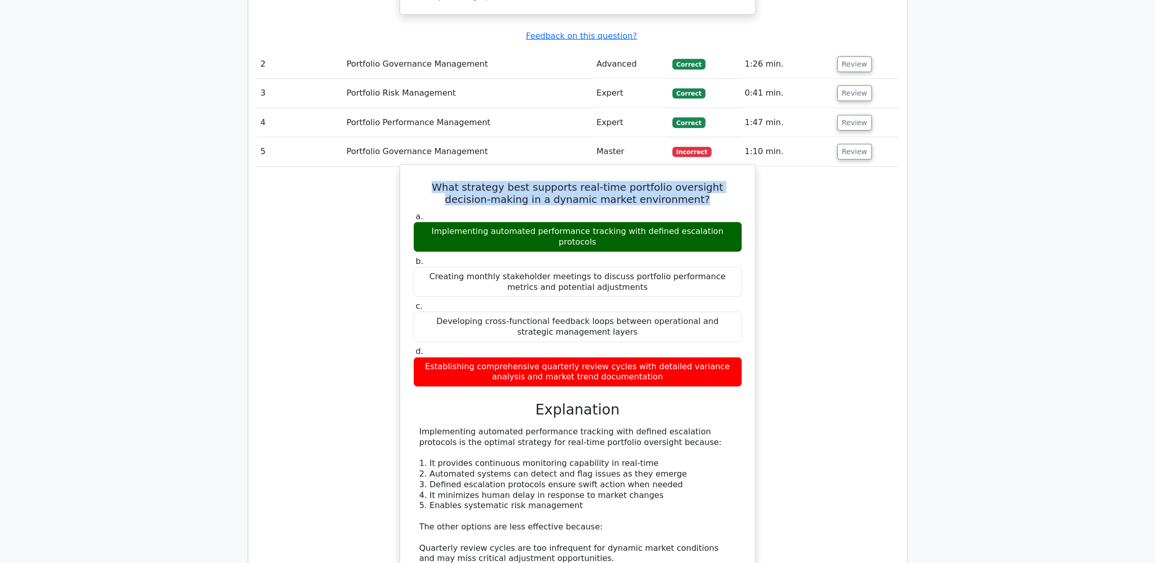
drag, startPoint x: 417, startPoint y: 178, endPoint x: 687, endPoint y: 190, distance: 271.0
click at [687, 190] on h5 "What strategy best supports real-time portfolio oversight decision-making in a …" at bounding box center [577, 193] width 331 height 24
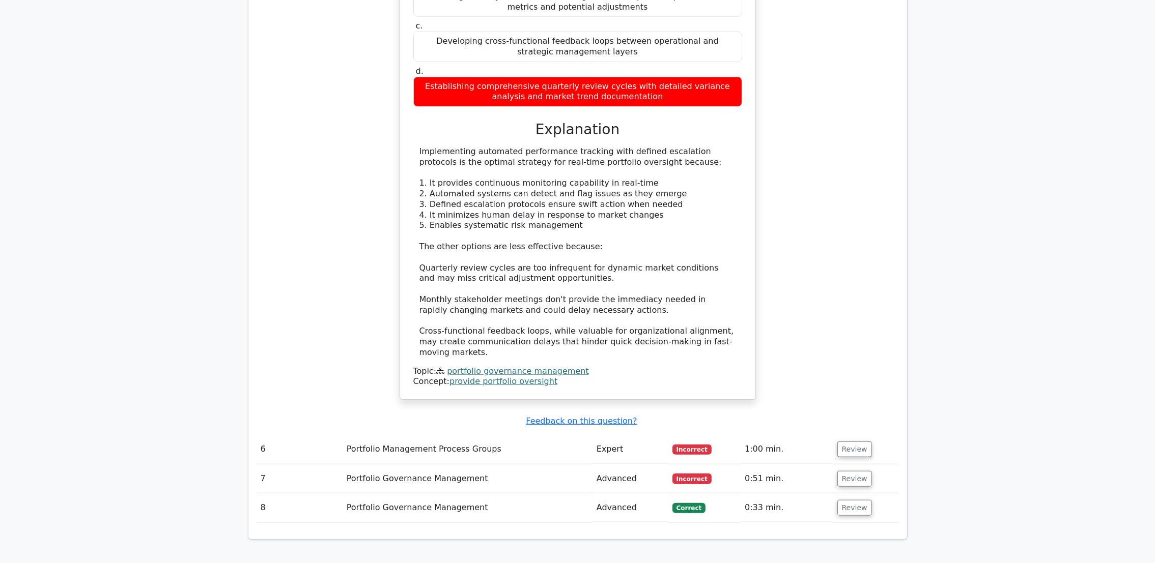
scroll to position [1526, 0]
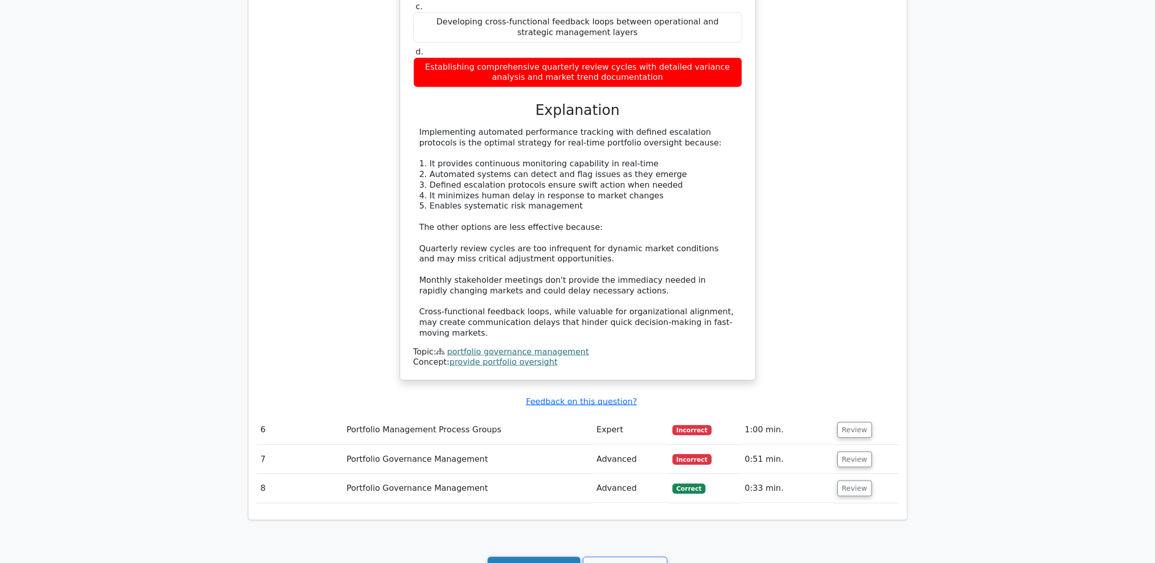
click at [547, 557] on link "Continue practicing" at bounding box center [533, 566] width 93 height 19
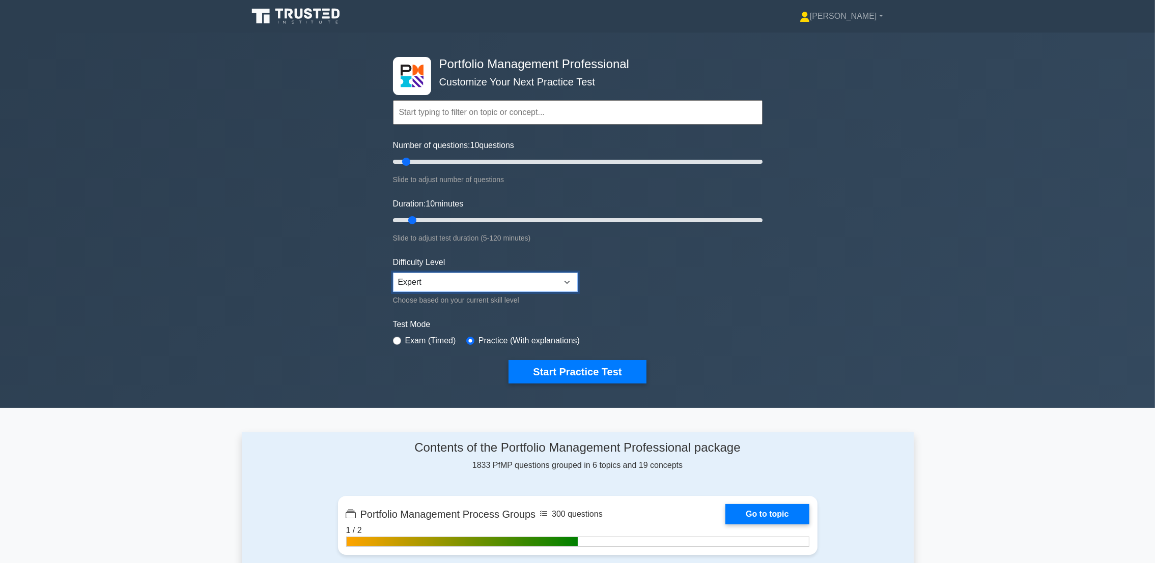
click at [552, 280] on select "Beginner Intermediate Expert" at bounding box center [485, 282] width 185 height 19
click at [899, 308] on div "Portfolio Management Professional Customize Your Next Practice Test Topics Port…" at bounding box center [577, 221] width 1155 height 376
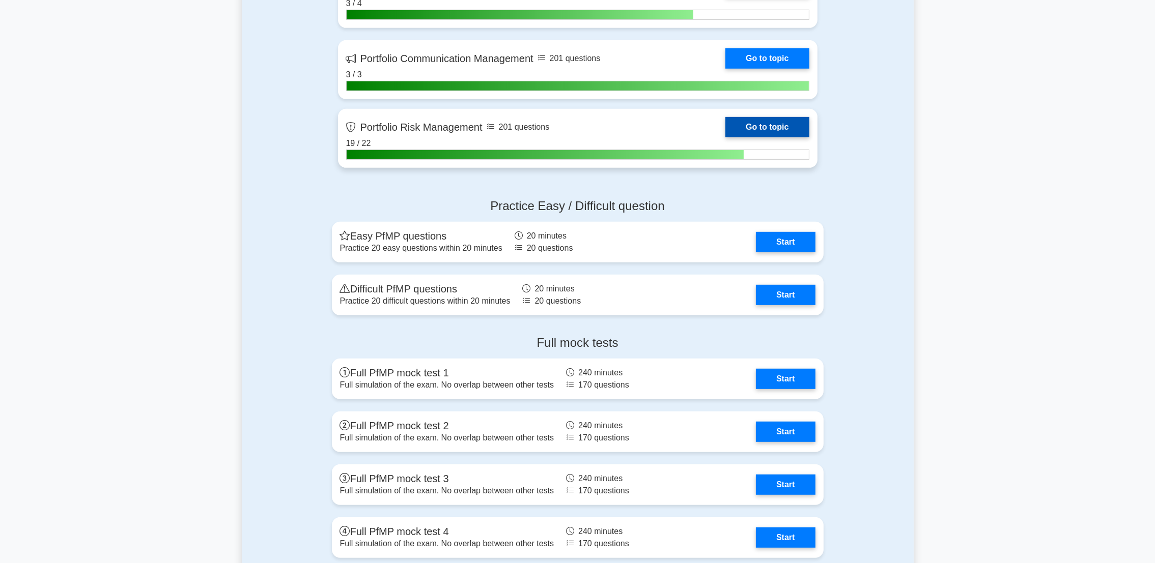
scroll to position [686, 0]
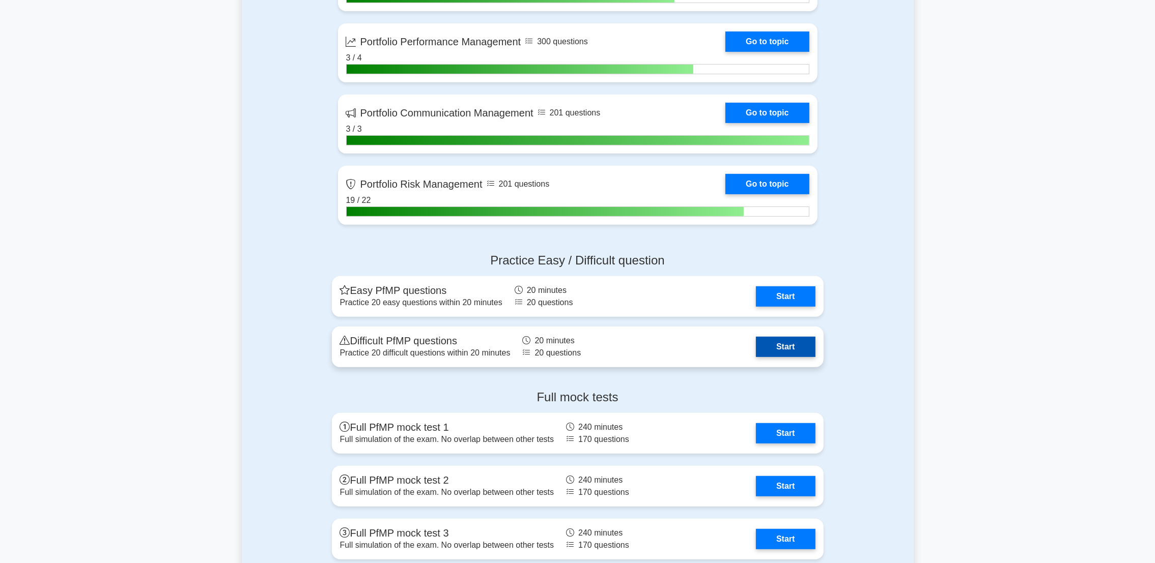
click at [778, 351] on link "Start" at bounding box center [785, 347] width 59 height 20
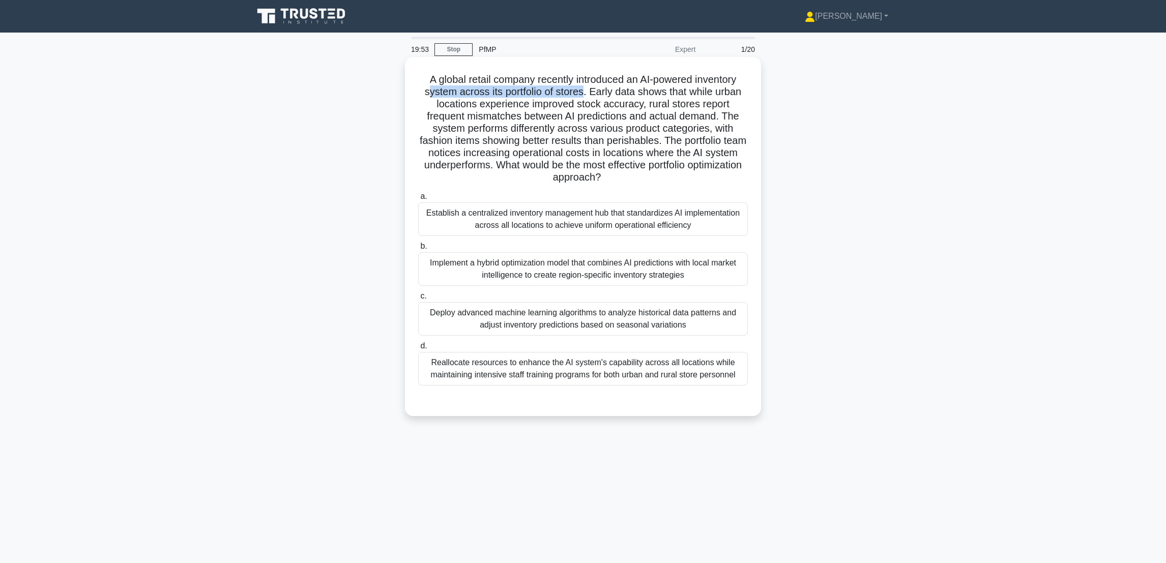
drag, startPoint x: 425, startPoint y: 96, endPoint x: 582, endPoint y: 95, distance: 157.2
click at [582, 95] on h5 "A global retail company recently introduced an AI-powered inventory system acro…" at bounding box center [583, 128] width 332 height 111
drag, startPoint x: 425, startPoint y: 118, endPoint x: 660, endPoint y: 121, distance: 234.6
click at [660, 121] on h5 "A global retail company recently introduced an AI-powered inventory system acro…" at bounding box center [583, 128] width 332 height 111
drag, startPoint x: 660, startPoint y: 121, endPoint x: 695, endPoint y: 121, distance: 35.1
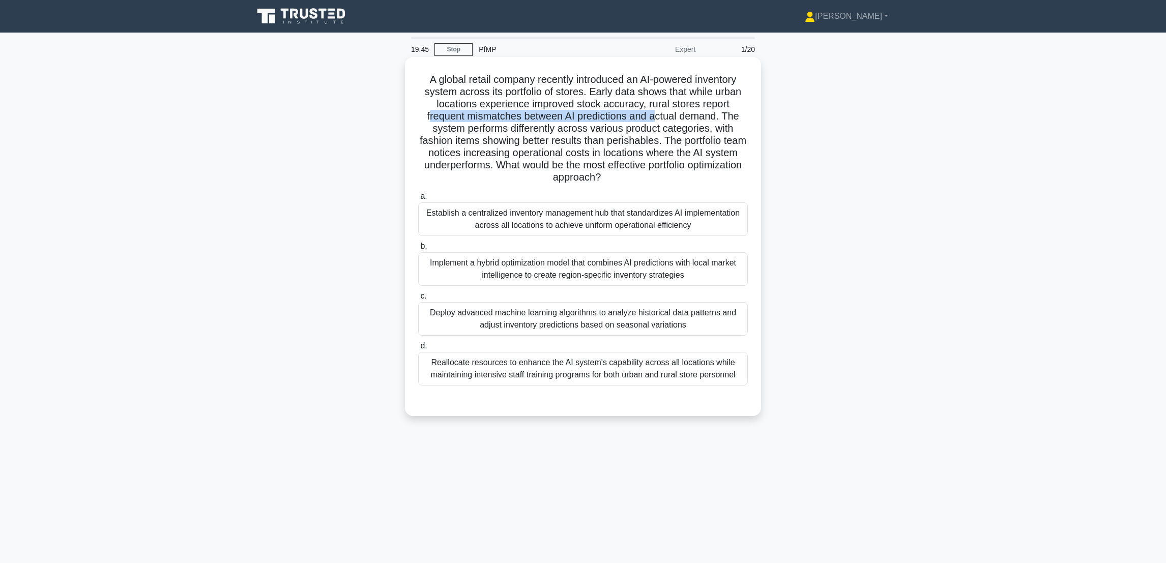
click at [694, 121] on h5 "A global retail company recently introduced an AI-powered inventory system acro…" at bounding box center [583, 128] width 332 height 111
drag, startPoint x: 713, startPoint y: 120, endPoint x: 718, endPoint y: 120, distance: 5.6
click at [718, 120] on h5 "A global retail company recently introduced an AI-powered inventory system acro…" at bounding box center [583, 128] width 332 height 111
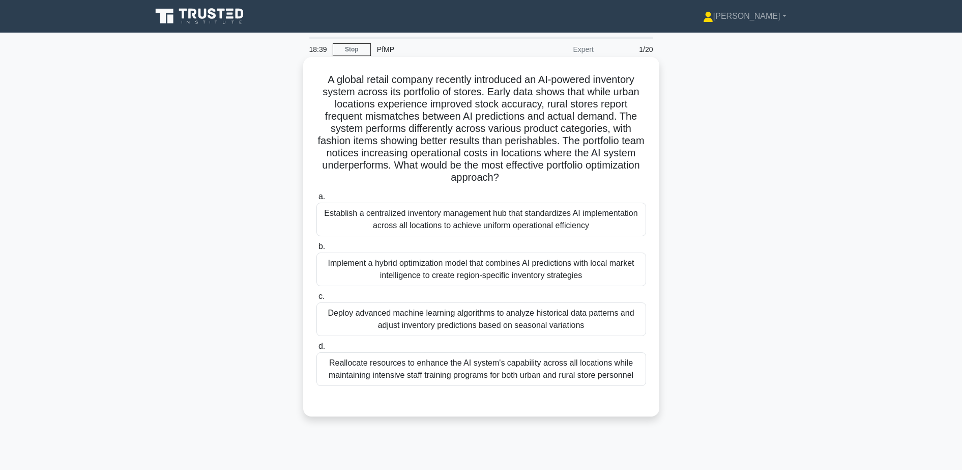
click at [577, 277] on div "Implement a hybrid optimization model that combines AI predictions with local m…" at bounding box center [481, 269] width 330 height 34
click at [316, 250] on input "b. Implement a hybrid optimization model that combines AI predictions with loca…" at bounding box center [316, 246] width 0 height 7
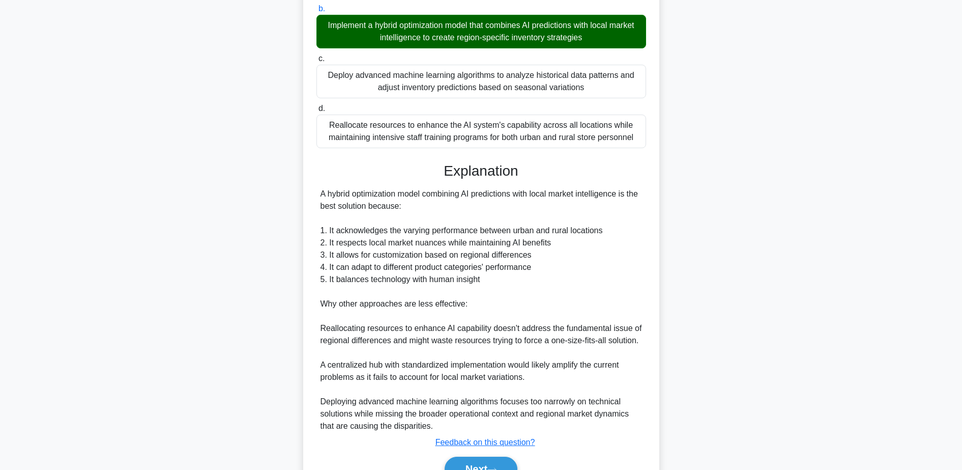
scroll to position [293, 0]
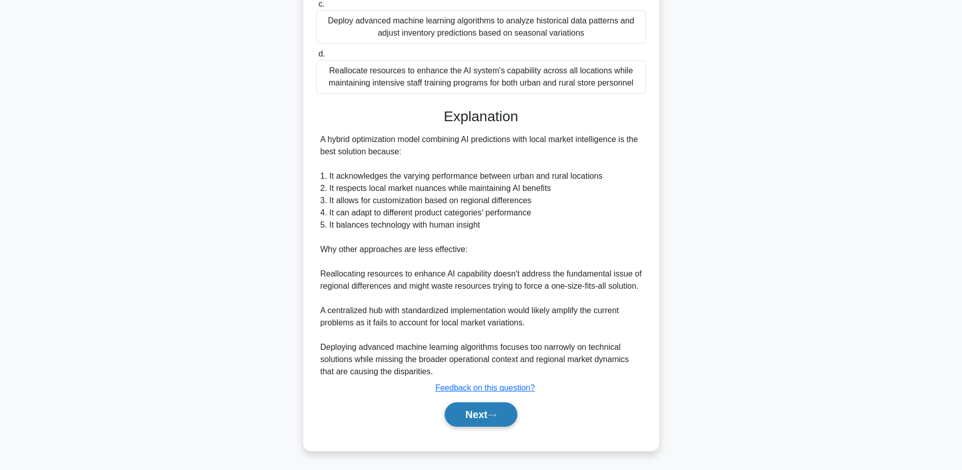
drag, startPoint x: 477, startPoint y: 408, endPoint x: 483, endPoint y: 406, distance: 6.9
click at [477, 408] on button "Next" at bounding box center [481, 414] width 73 height 24
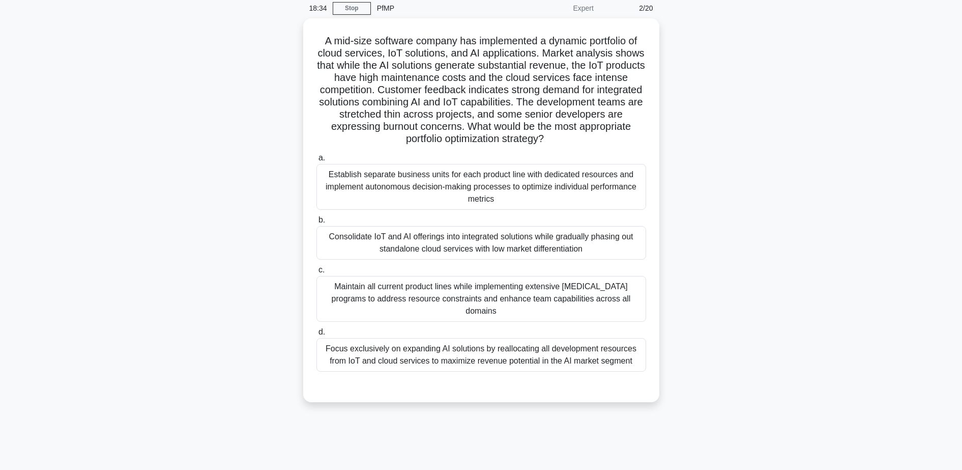
scroll to position [0, 0]
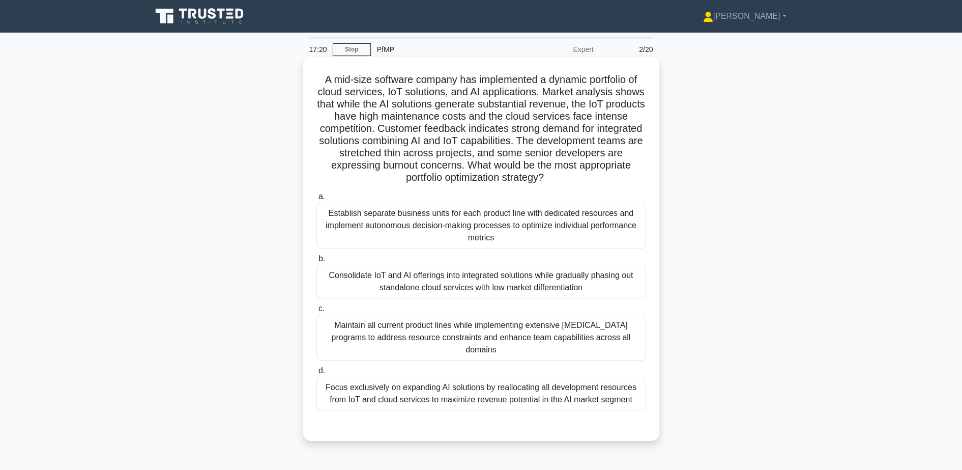
click at [460, 276] on div "Consolidate IoT and AI offerings into integrated solutions while gradually phas…" at bounding box center [481, 282] width 330 height 34
click at [316, 262] on input "b. Consolidate IoT and AI offerings into integrated solutions while gradually p…" at bounding box center [316, 258] width 0 height 7
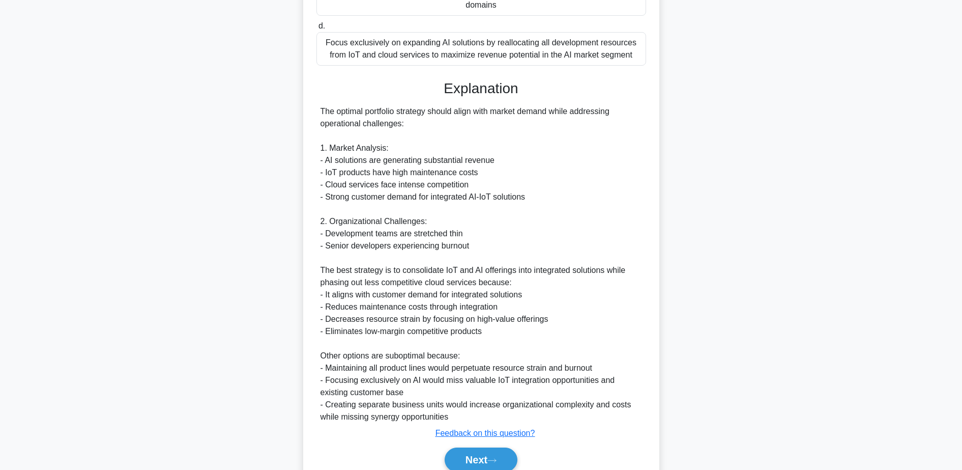
scroll to position [378, 0]
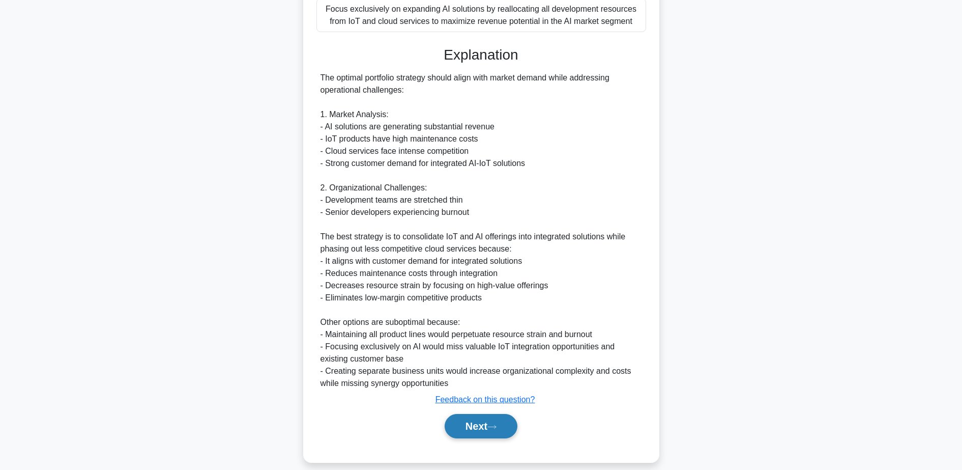
click at [477, 418] on button "Next" at bounding box center [481, 426] width 73 height 24
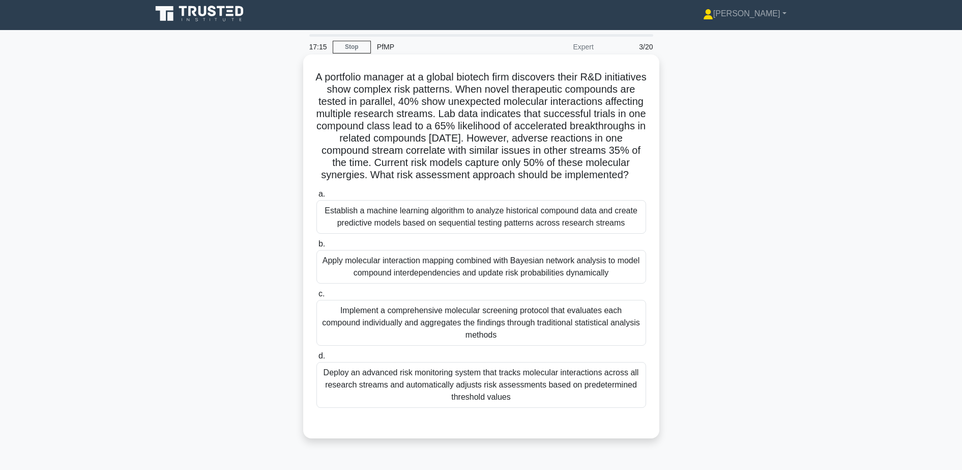
scroll to position [0, 0]
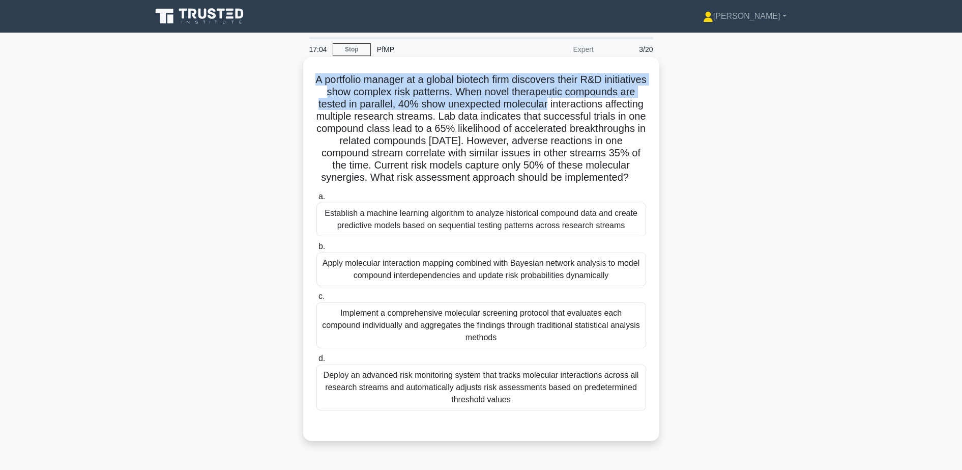
drag, startPoint x: 334, startPoint y: 81, endPoint x: 643, endPoint y: 107, distance: 310.4
click at [643, 107] on h5 "A portfolio manager at a global biotech firm discovers their R&D initiatives sh…" at bounding box center [481, 128] width 332 height 111
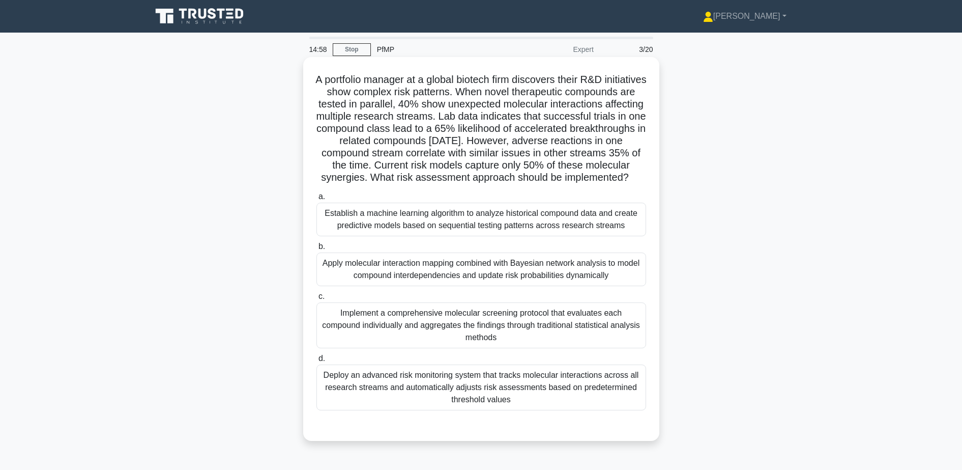
click at [489, 286] on div "Apply molecular interaction mapping combined with Bayesian network analysis to …" at bounding box center [481, 269] width 330 height 34
click at [316, 250] on input "b. Apply molecular interaction mapping combined with Bayesian network analysis …" at bounding box center [316, 246] width 0 height 7
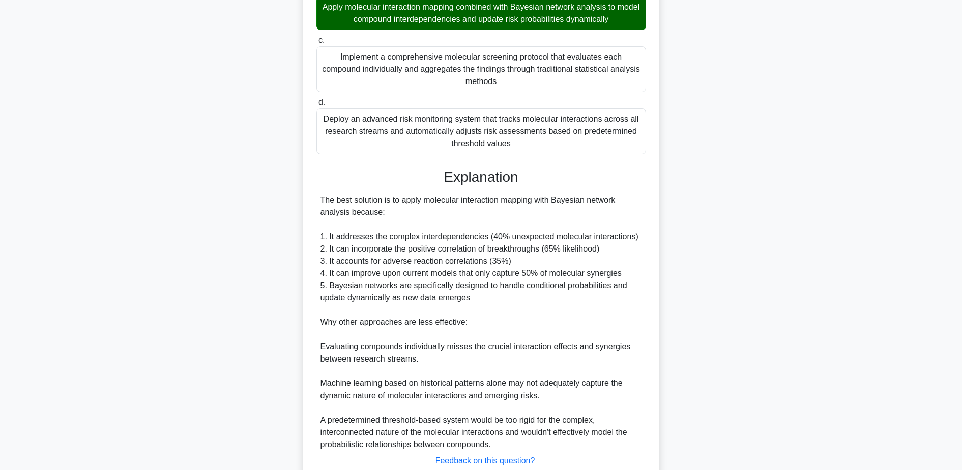
scroll to position [341, 0]
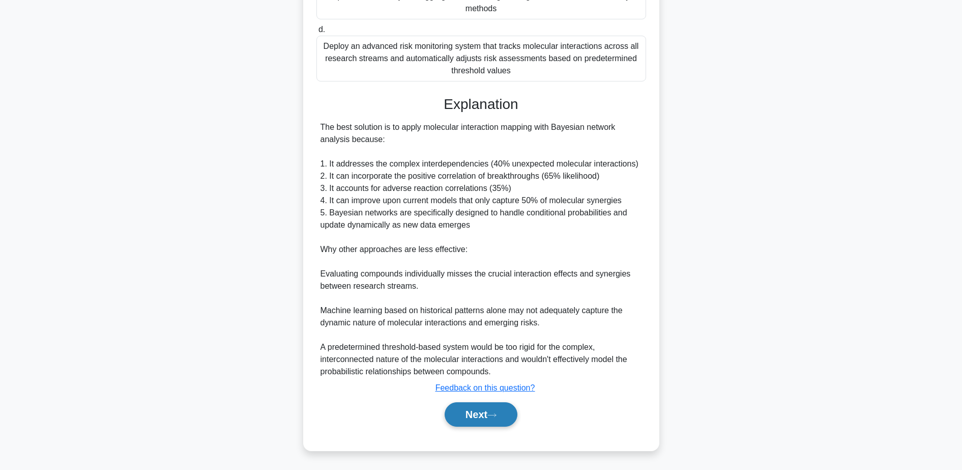
click at [476, 421] on button "Next" at bounding box center [481, 414] width 73 height 24
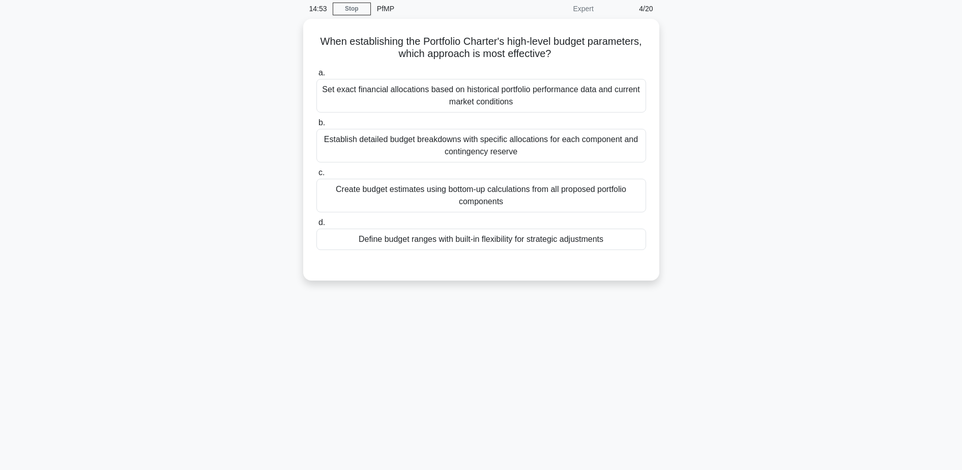
scroll to position [0, 0]
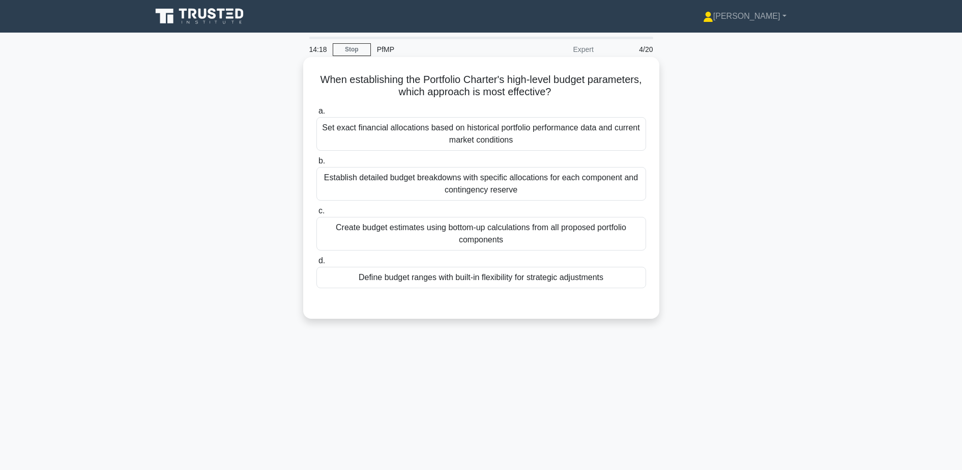
click at [608, 274] on div "Define budget ranges with built-in flexibility for strategic adjustments" at bounding box center [481, 277] width 330 height 21
click at [316, 264] on input "d. Define budget ranges with built-in flexibility for strategic adjustments" at bounding box center [316, 260] width 0 height 7
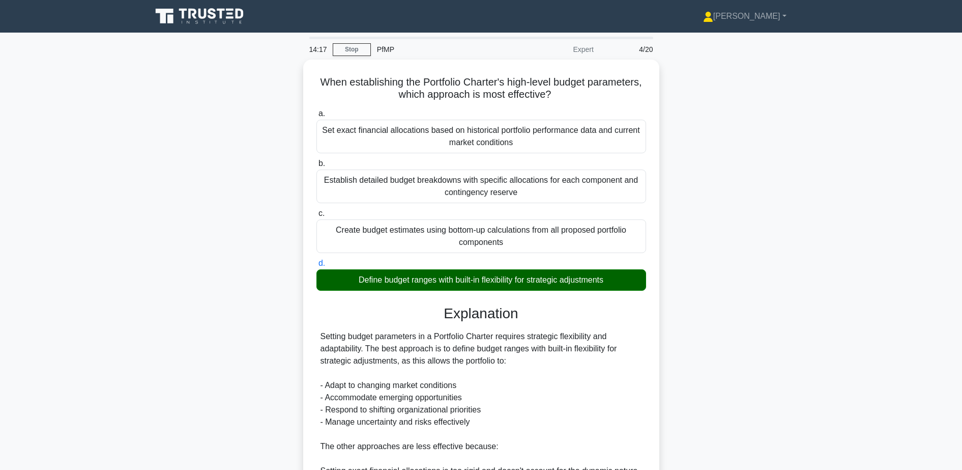
scroll to position [195, 0]
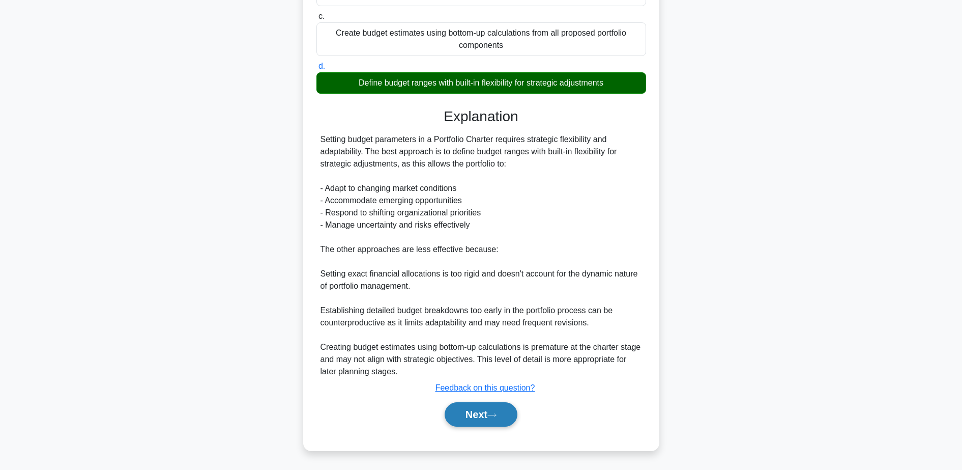
click at [477, 414] on button "Next" at bounding box center [481, 414] width 73 height 24
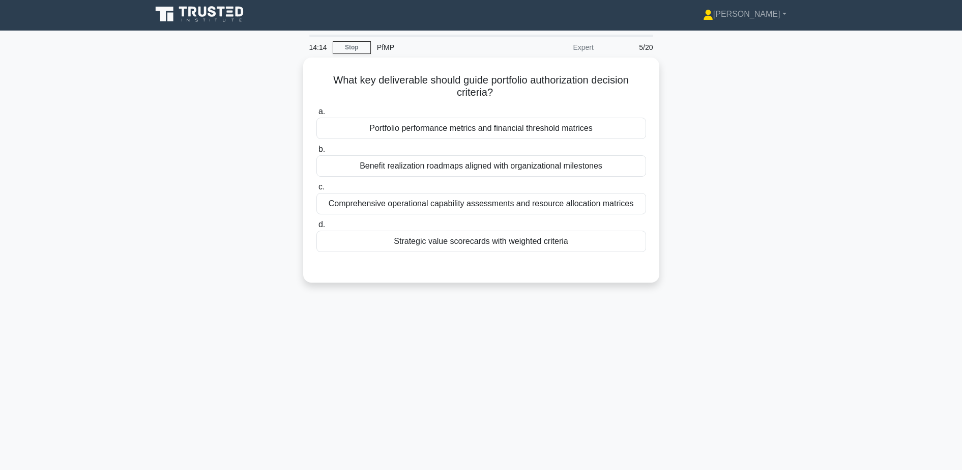
scroll to position [0, 0]
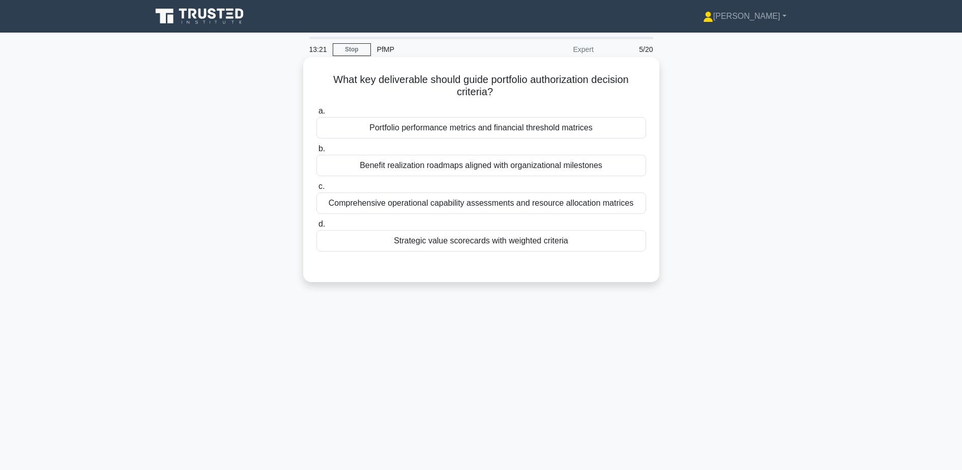
click at [546, 247] on div "Strategic value scorecards with weighted criteria" at bounding box center [481, 240] width 330 height 21
click at [316, 227] on input "d. Strategic value scorecards with weighted criteria" at bounding box center [316, 224] width 0 height 7
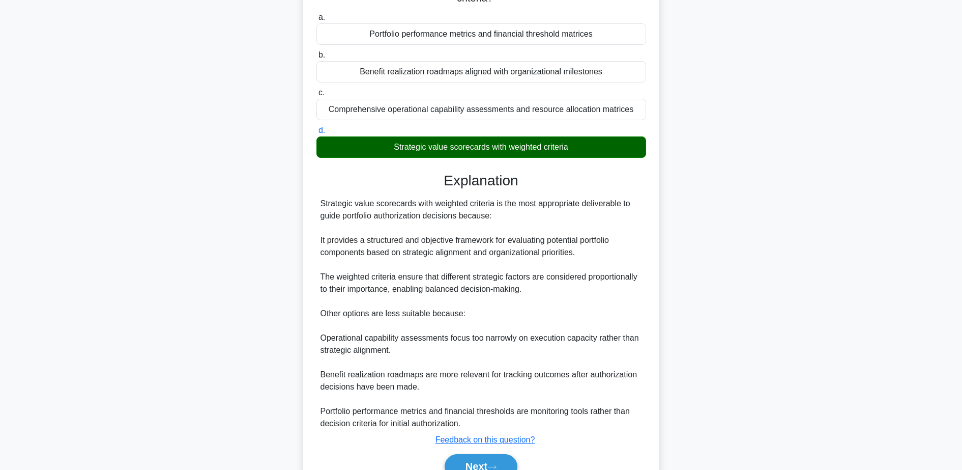
scroll to position [146, 0]
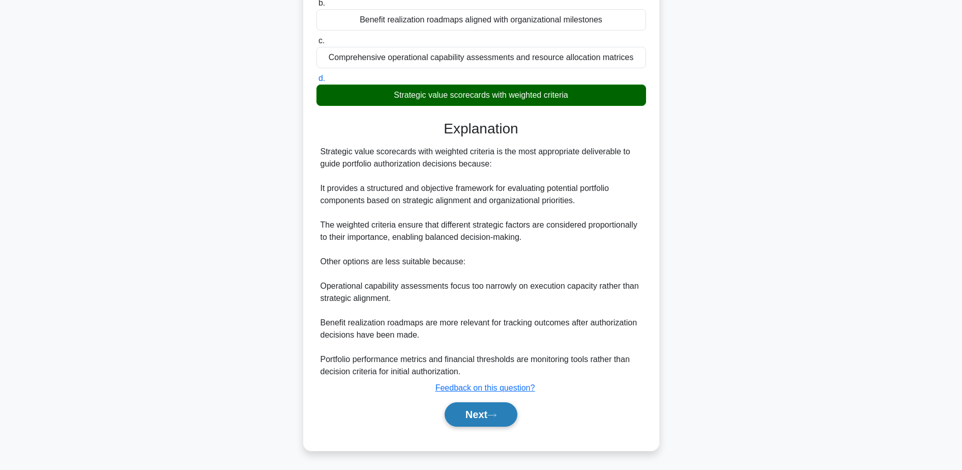
click at [475, 410] on button "Next" at bounding box center [481, 414] width 73 height 24
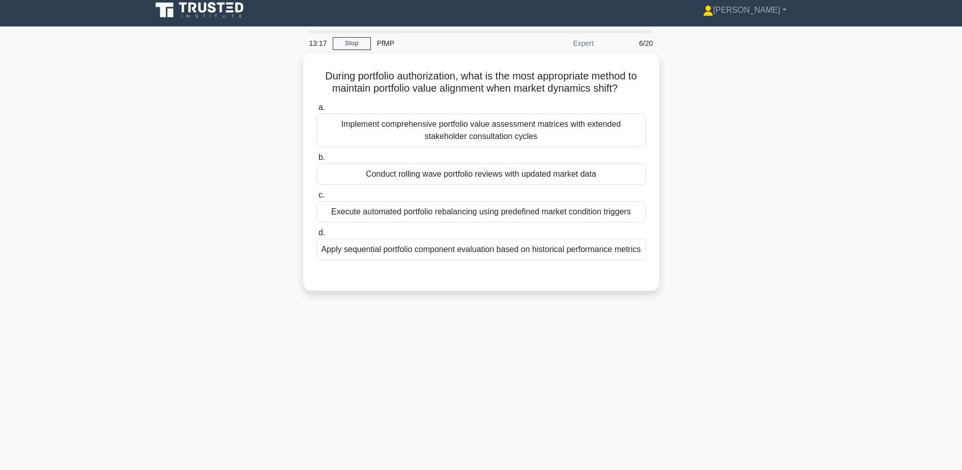
scroll to position [0, 0]
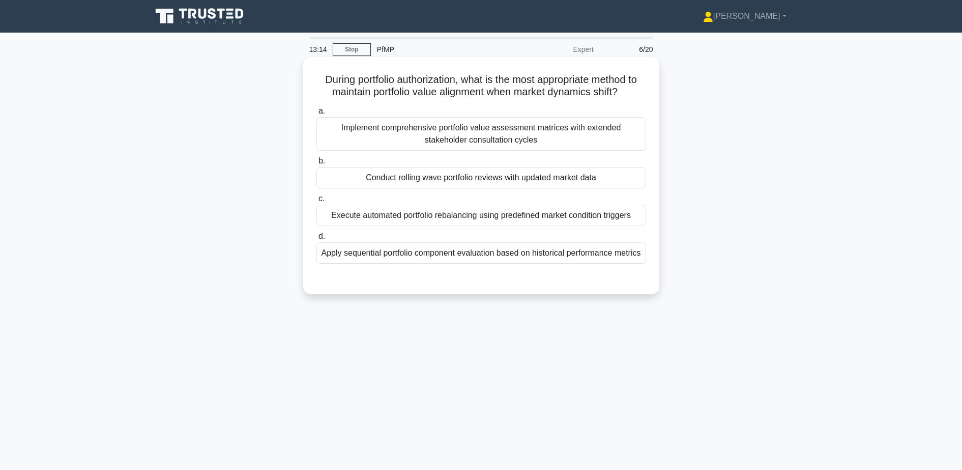
drag, startPoint x: 463, startPoint y: 77, endPoint x: 630, endPoint y: 88, distance: 168.2
click at [630, 88] on h5 "During portfolio authorization, what is the most appropriate method to maintain…" at bounding box center [481, 85] width 332 height 25
click at [487, 172] on div "Conduct rolling wave portfolio reviews with updated market data" at bounding box center [481, 177] width 330 height 21
click at [316, 164] on input "b. Conduct rolling wave portfolio reviews with updated market data" at bounding box center [316, 161] width 0 height 7
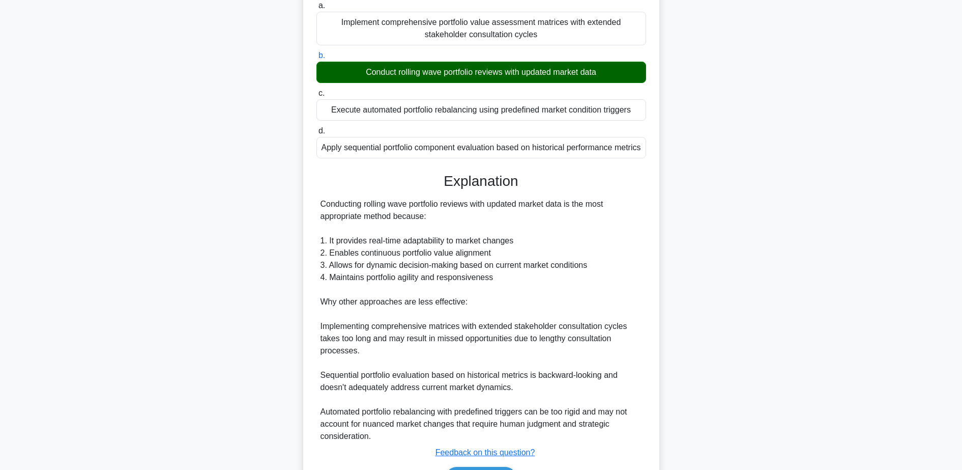
scroll to position [183, 0]
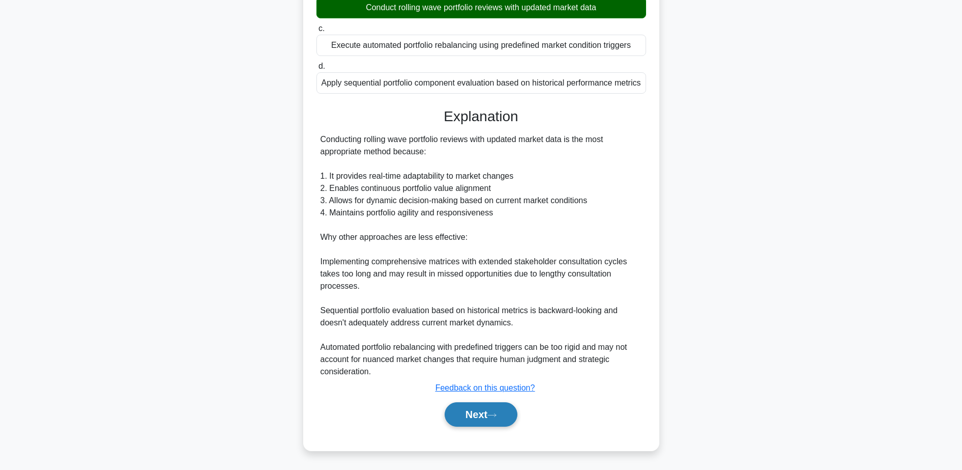
click at [465, 418] on button "Next" at bounding box center [481, 414] width 73 height 24
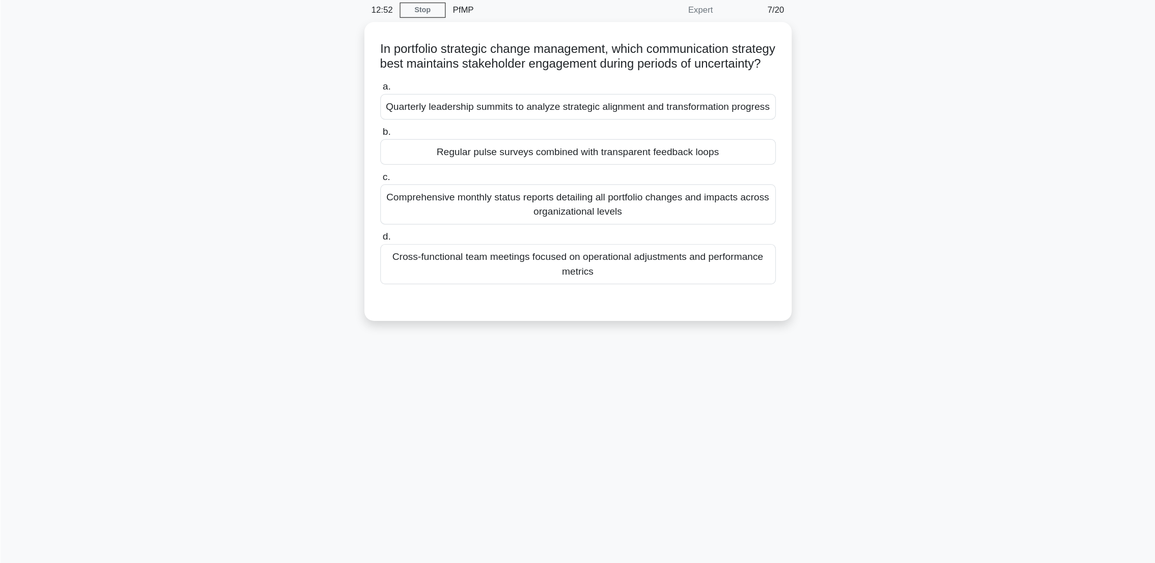
scroll to position [0, 0]
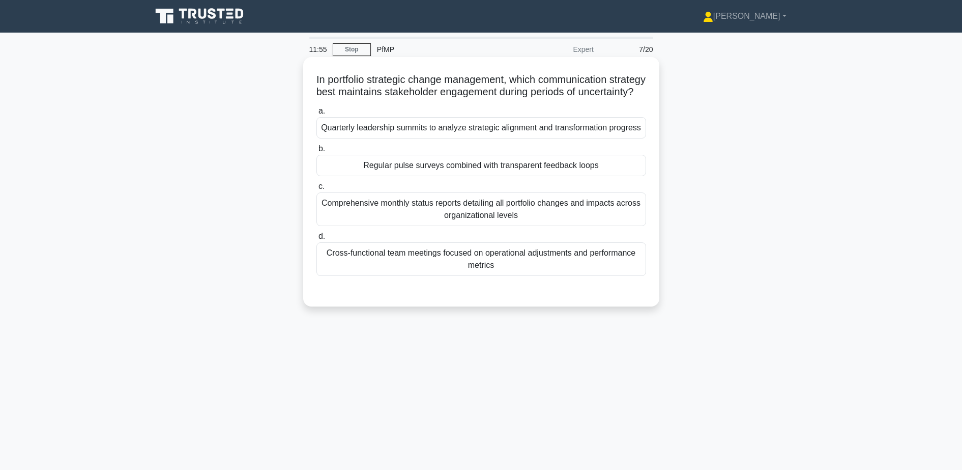
click at [502, 138] on div "Quarterly leadership summits to analyze strategic alignment and transformation …" at bounding box center [481, 127] width 330 height 21
click at [316, 114] on input "a. Quarterly leadership summits to analyze strategic alignment and transformati…" at bounding box center [316, 111] width 0 height 7
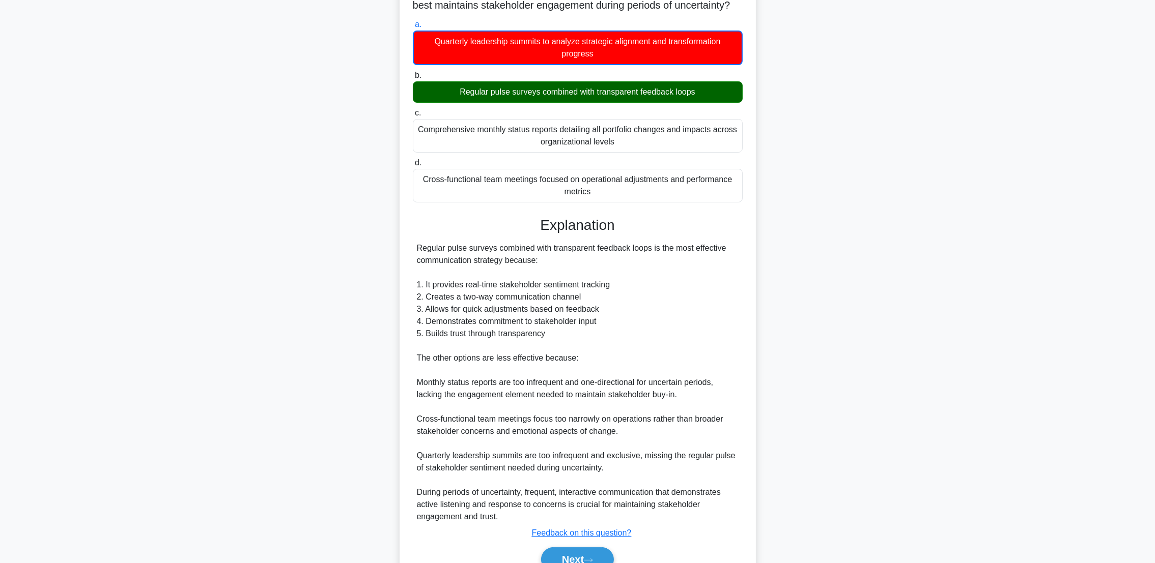
scroll to position [151, 0]
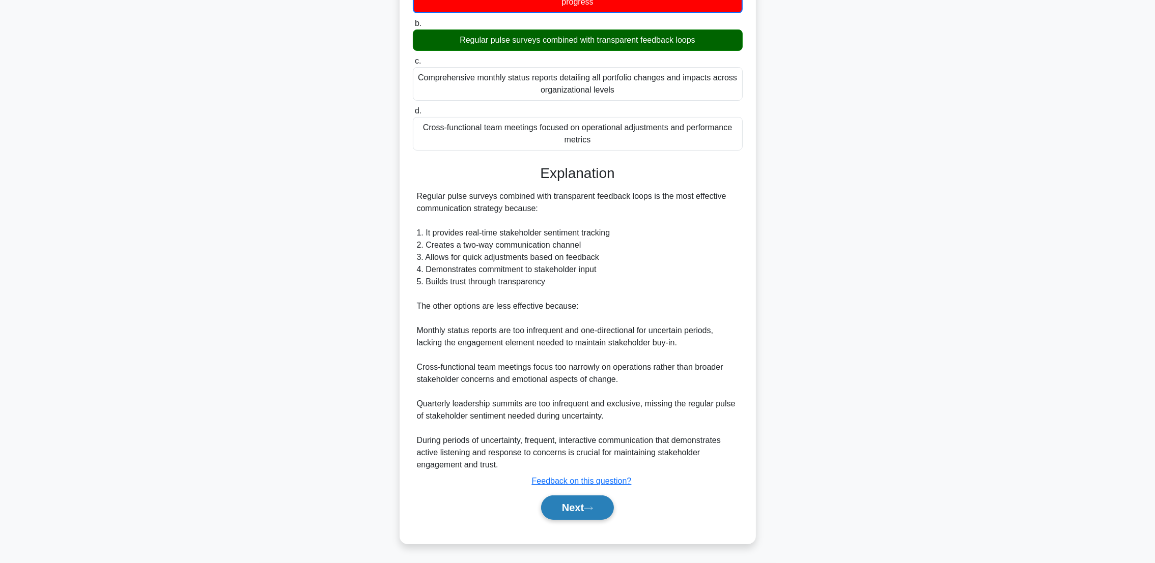
click at [543, 508] on button "Next" at bounding box center [577, 508] width 73 height 24
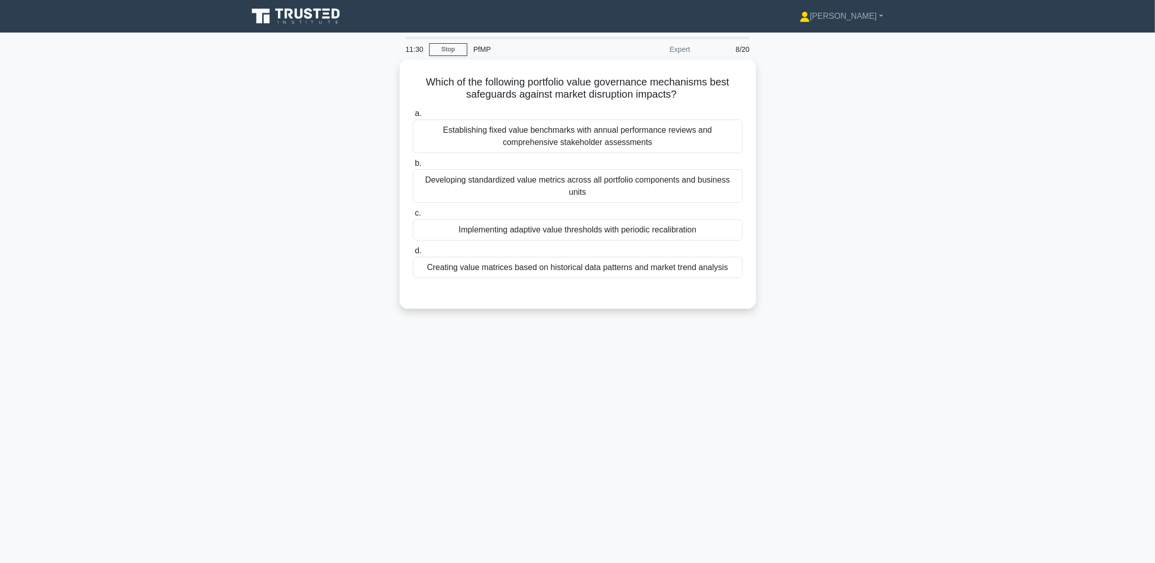
scroll to position [0, 0]
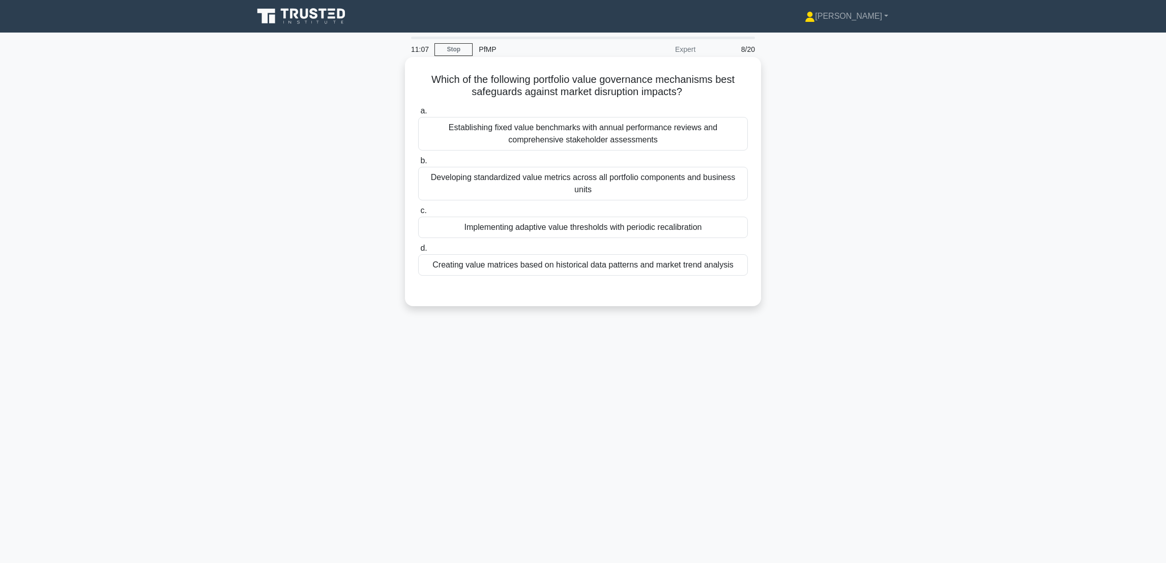
click at [627, 235] on div "Implementing adaptive value thresholds with periodic recalibration" at bounding box center [583, 227] width 330 height 21
click at [418, 214] on input "c. Implementing adaptive value thresholds with periodic recalibration" at bounding box center [418, 211] width 0 height 7
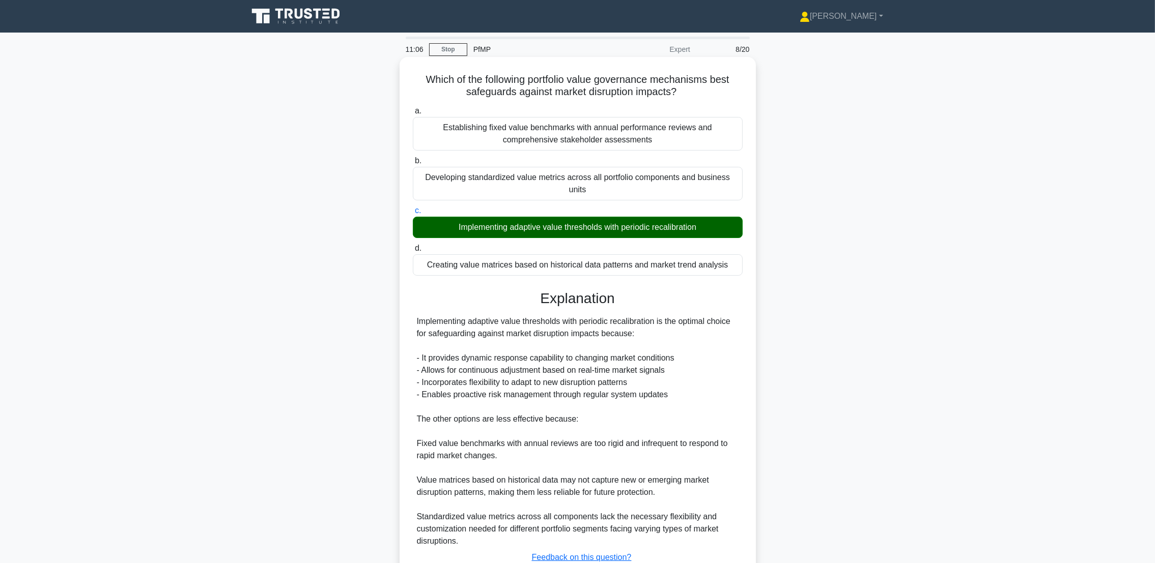
scroll to position [77, 0]
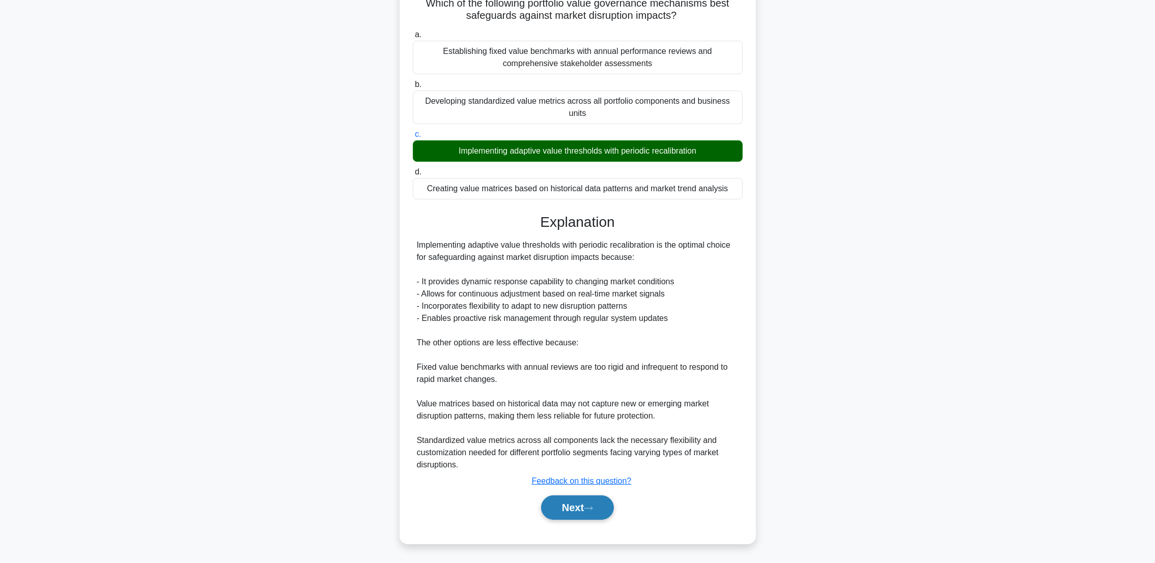
click at [564, 510] on button "Next" at bounding box center [577, 508] width 73 height 24
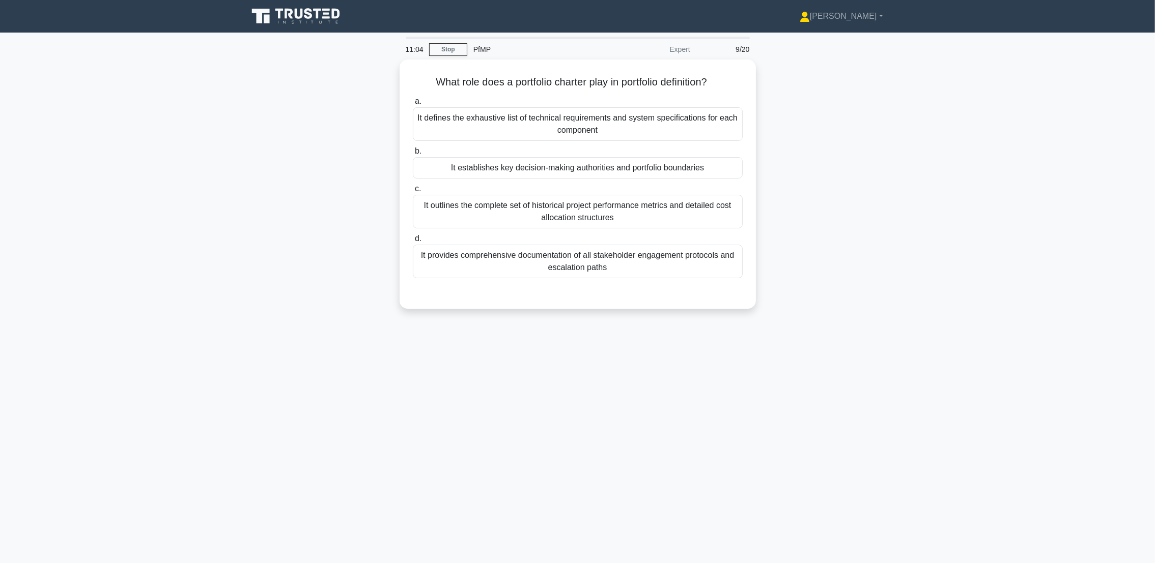
scroll to position [0, 0]
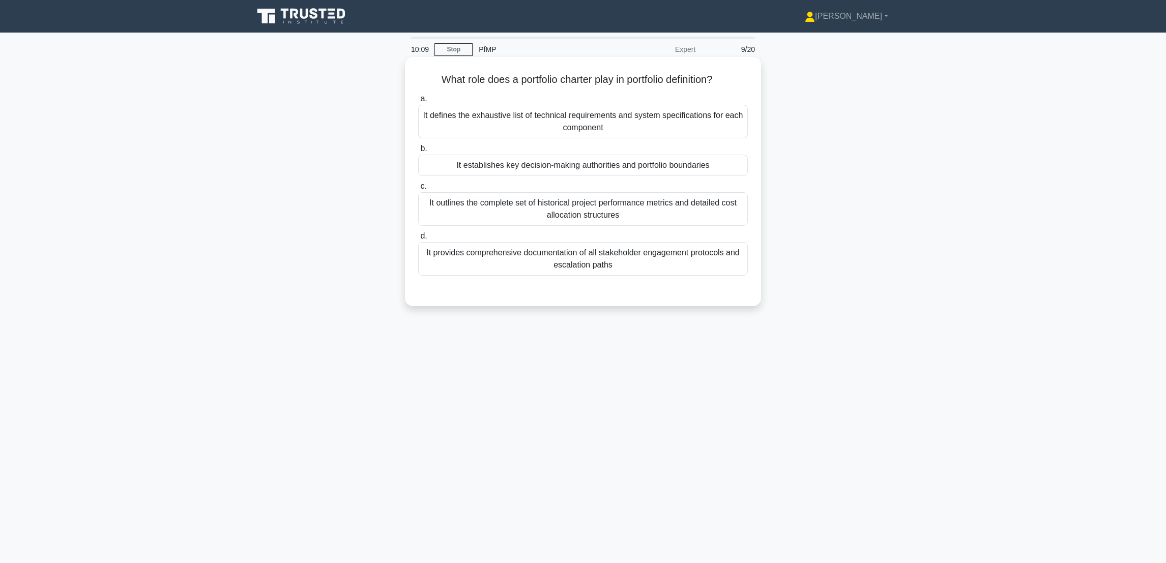
click at [648, 169] on div "It establishes key decision-making authorities and portfolio boundaries" at bounding box center [583, 165] width 330 height 21
click at [418, 152] on input "b. It establishes key decision-making authorities and portfolio boundaries" at bounding box center [418, 149] width 0 height 7
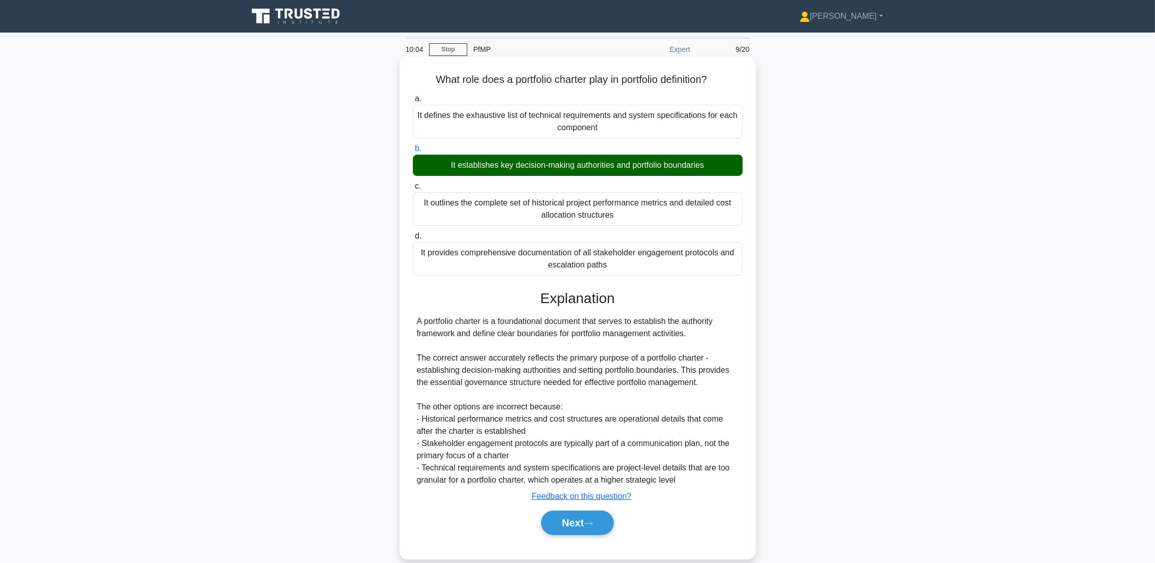
drag, startPoint x: 504, startPoint y: 315, endPoint x: 715, endPoint y: 339, distance: 212.1
click at [715, 339] on div "Explanation A portfolio charter is a foundational document that serves to estab…" at bounding box center [578, 414] width 330 height 249
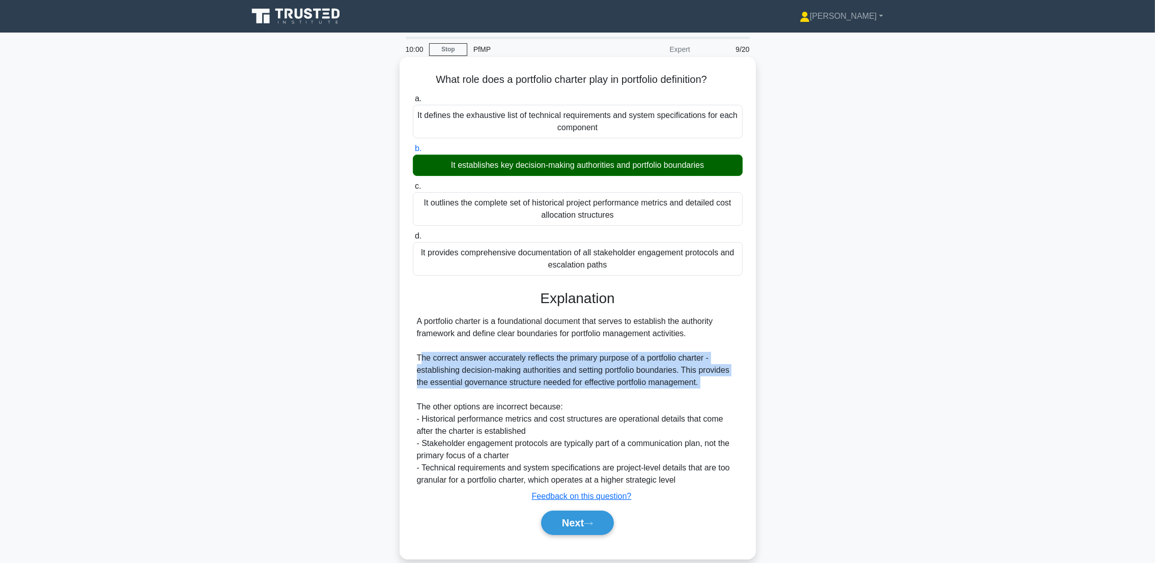
drag, startPoint x: 419, startPoint y: 362, endPoint x: 687, endPoint y: 393, distance: 269.9
click at [687, 393] on div "A portfolio charter is a foundational document that serves to establish the aut…" at bounding box center [578, 400] width 322 height 171
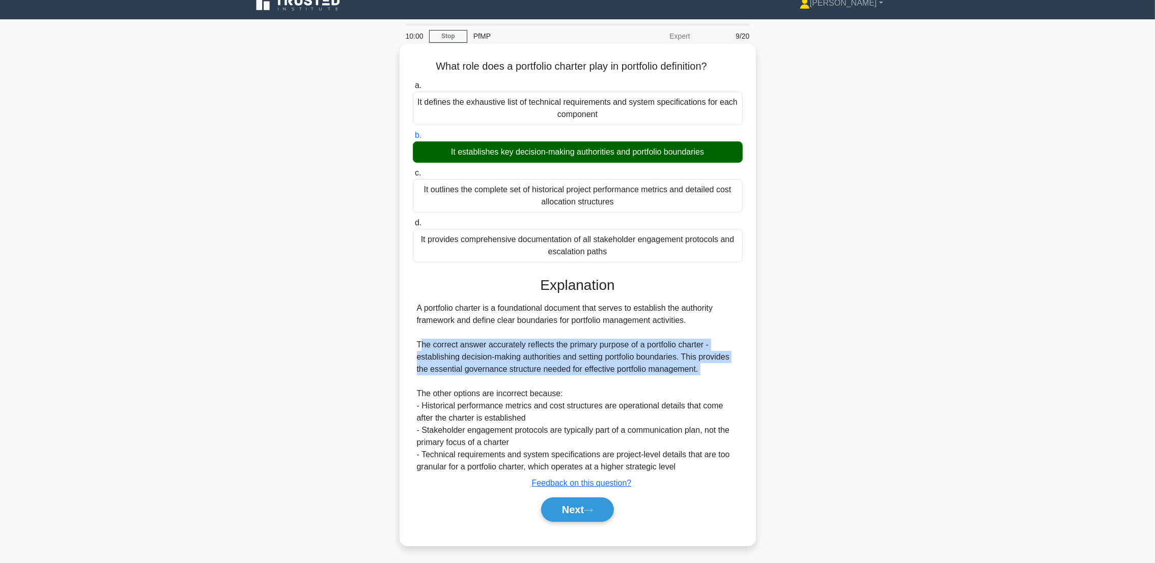
scroll to position [16, 0]
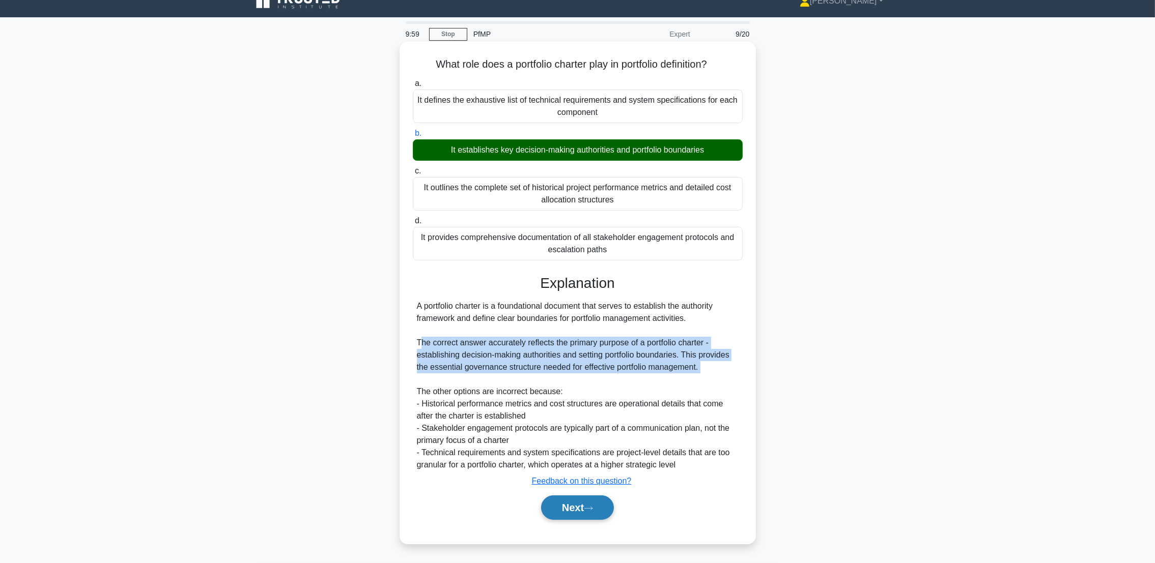
click at [563, 509] on button "Next" at bounding box center [577, 508] width 73 height 24
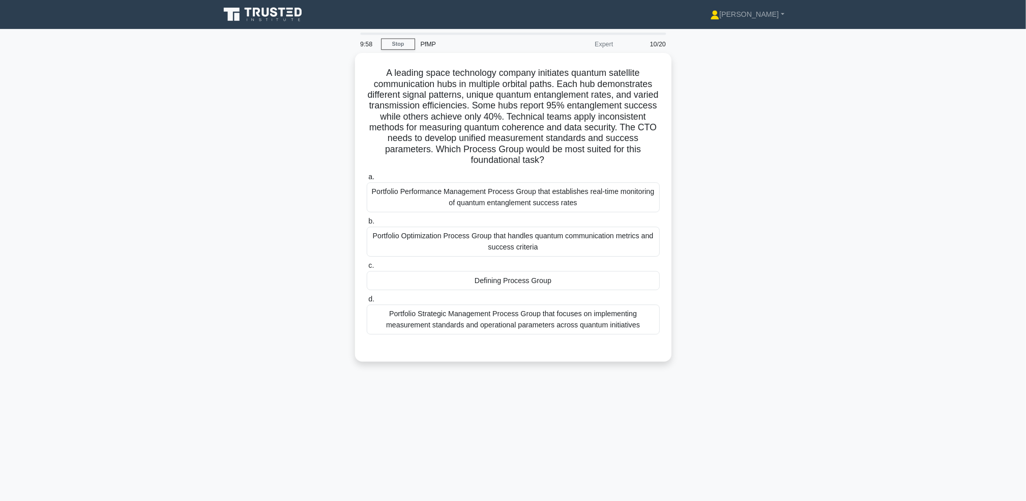
scroll to position [0, 0]
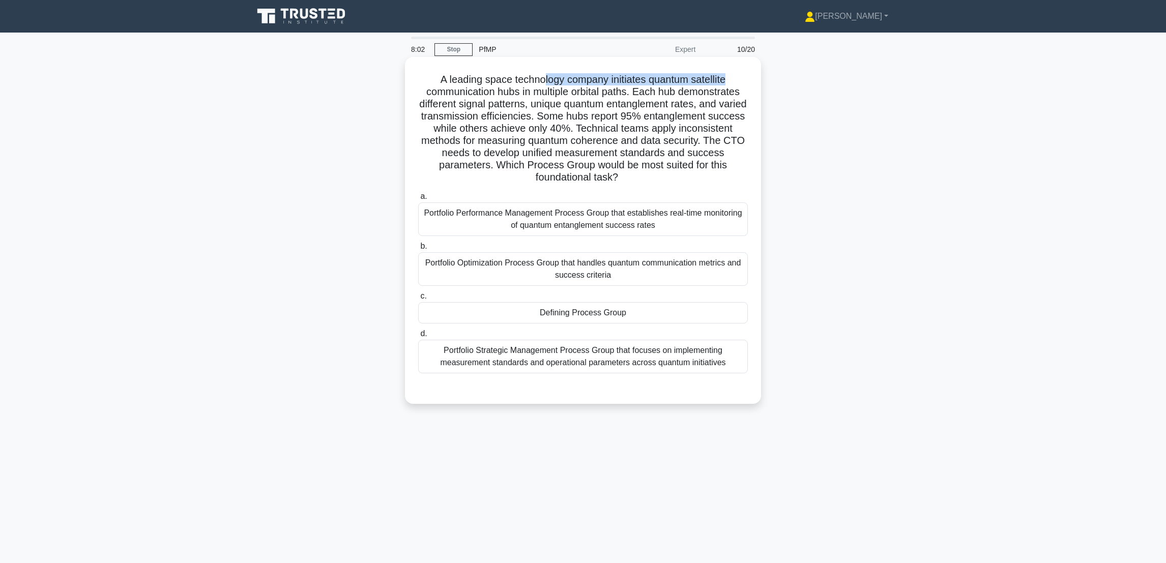
drag, startPoint x: 543, startPoint y: 82, endPoint x: 732, endPoint y: 74, distance: 189.5
click at [732, 74] on h5 "A leading space technology company initiates quantum satellite communication hu…" at bounding box center [583, 128] width 332 height 111
click at [538, 225] on div "Portfolio Performance Management Process Group that establishes real-time monit…" at bounding box center [583, 220] width 330 height 34
click at [418, 200] on input "a. Portfolio Performance Management Process Group that establishes real-time mo…" at bounding box center [418, 196] width 0 height 7
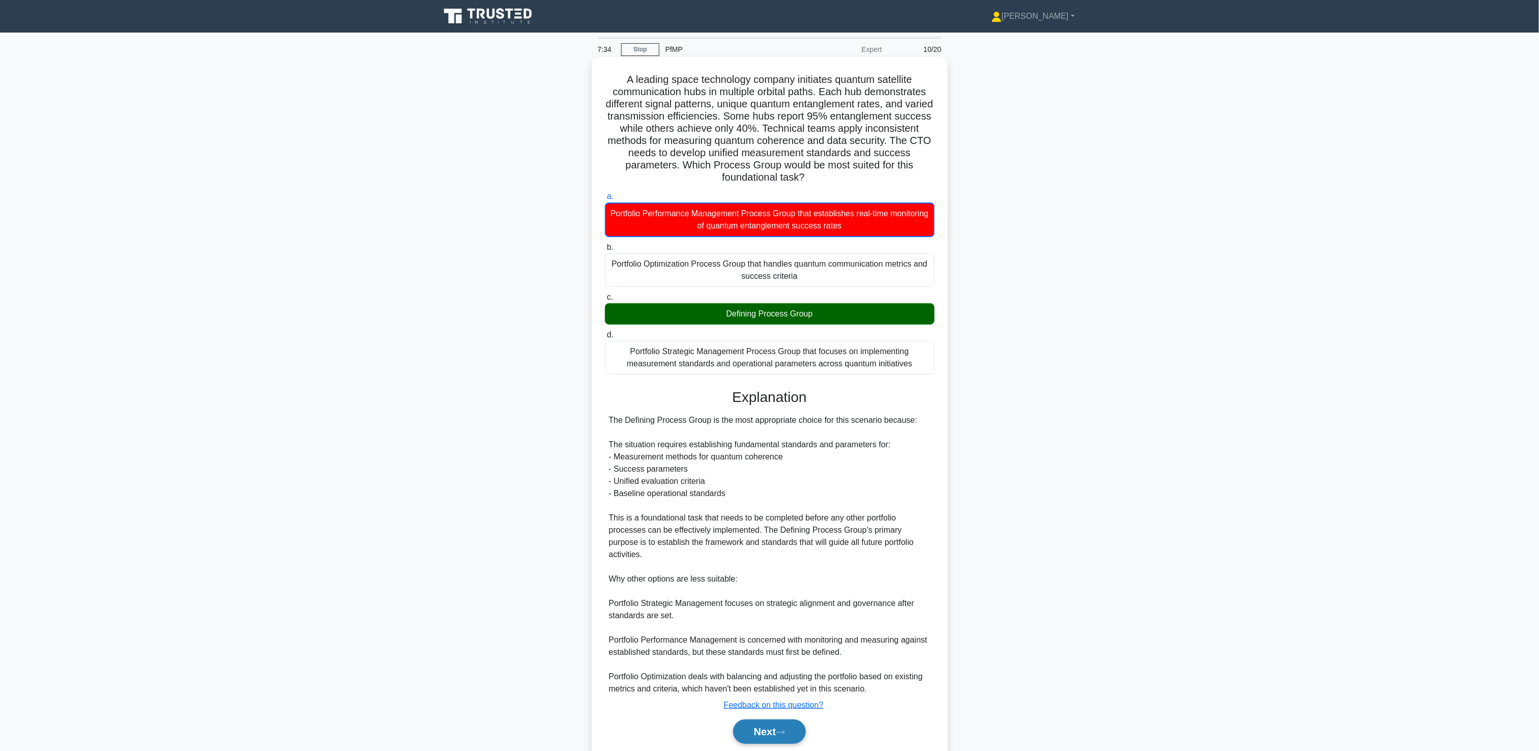
click at [745, 563] on button "Next" at bounding box center [769, 731] width 73 height 24
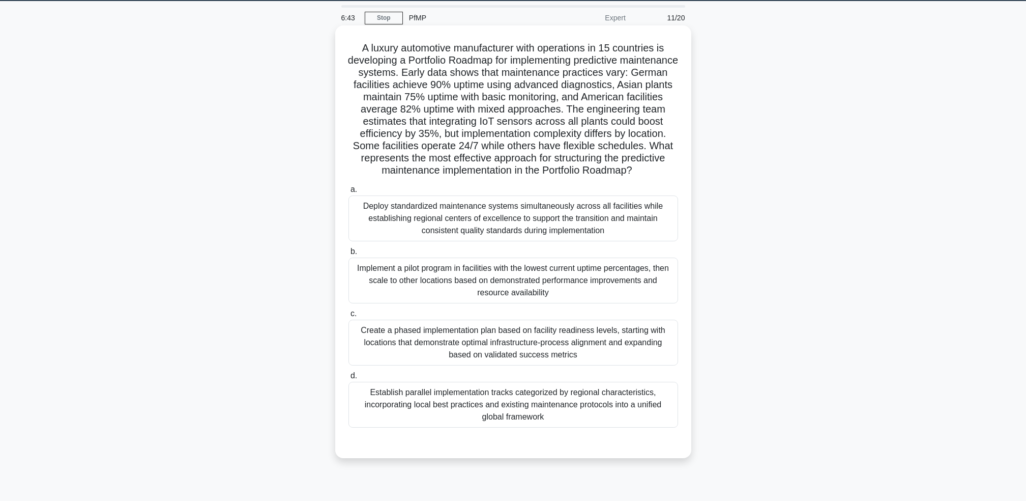
scroll to position [49, 0]
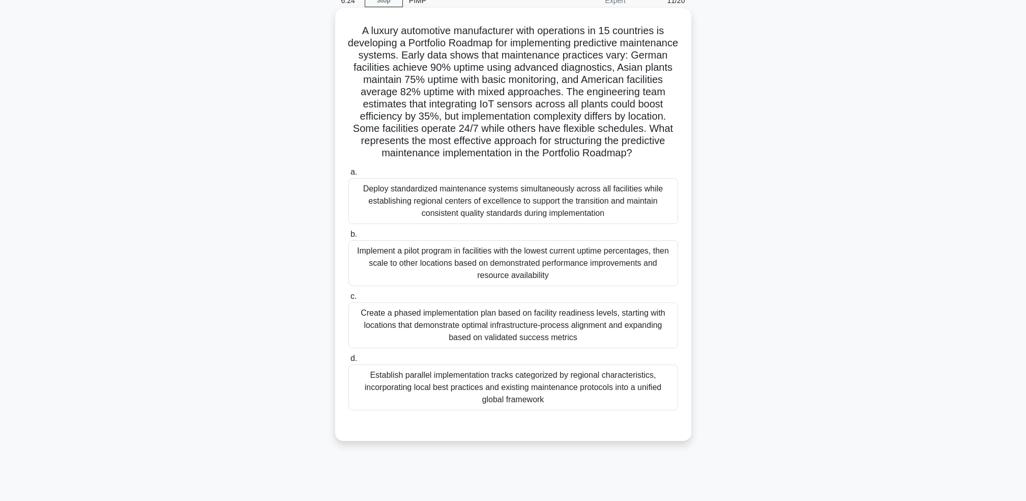
click at [611, 348] on div "Create a phased implementation plan based on facility readiness levels, startin…" at bounding box center [514, 325] width 330 height 46
click at [349, 300] on input "c. Create a phased implementation plan based on facility readiness levels, star…" at bounding box center [349, 296] width 0 height 7
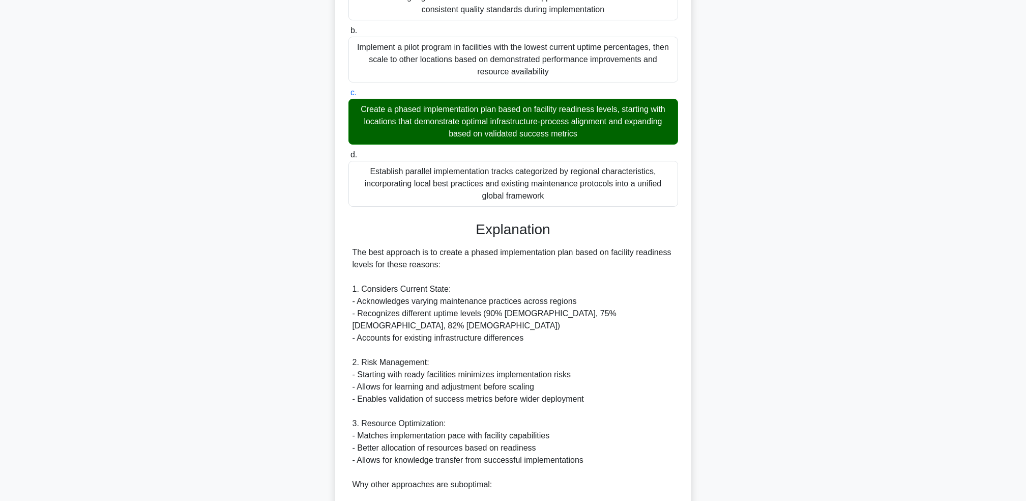
scroll to position [456, 0]
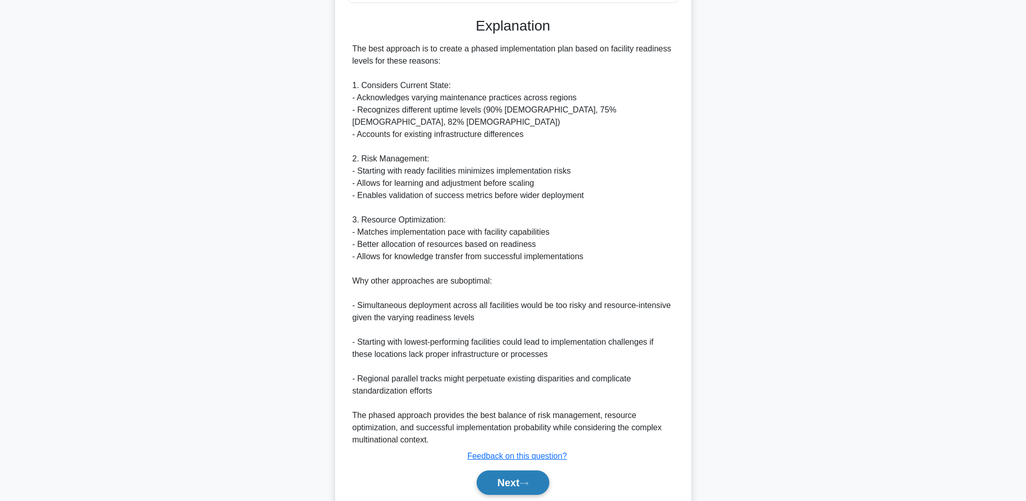
click at [501, 489] on button "Next" at bounding box center [513, 482] width 73 height 24
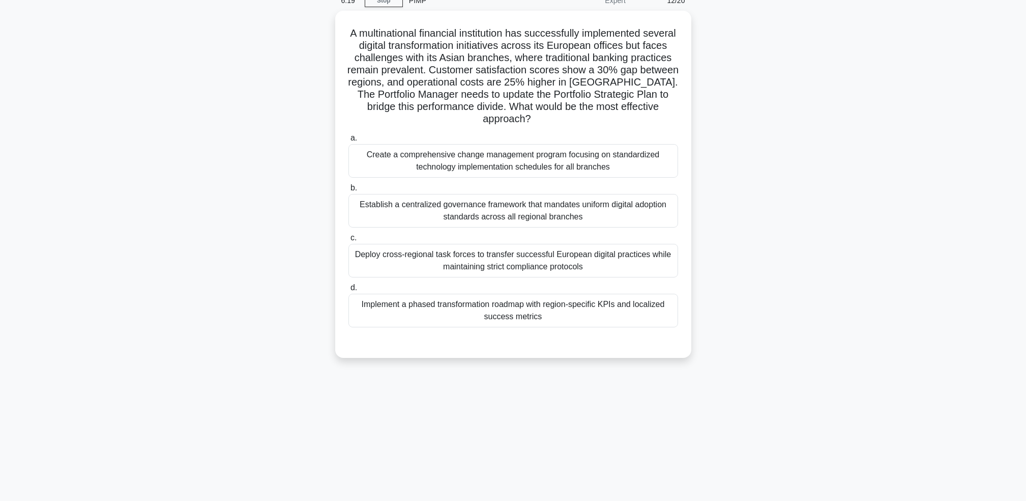
scroll to position [0, 0]
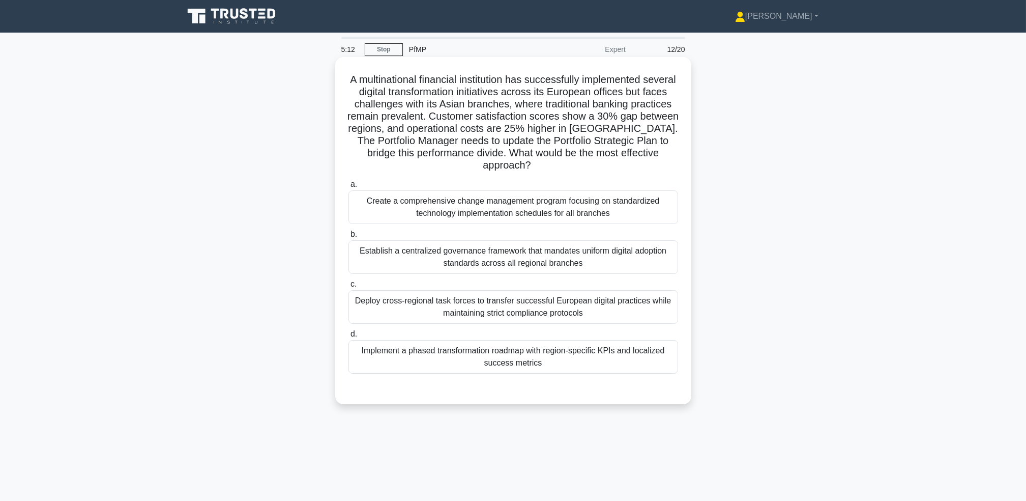
click at [501, 320] on div "Deploy cross-regional task forces to transfer successful European digital pract…" at bounding box center [514, 307] width 330 height 34
click at [349, 287] on input "c. Deploy cross-regional task forces to transfer successful European digital pr…" at bounding box center [349, 284] width 0 height 7
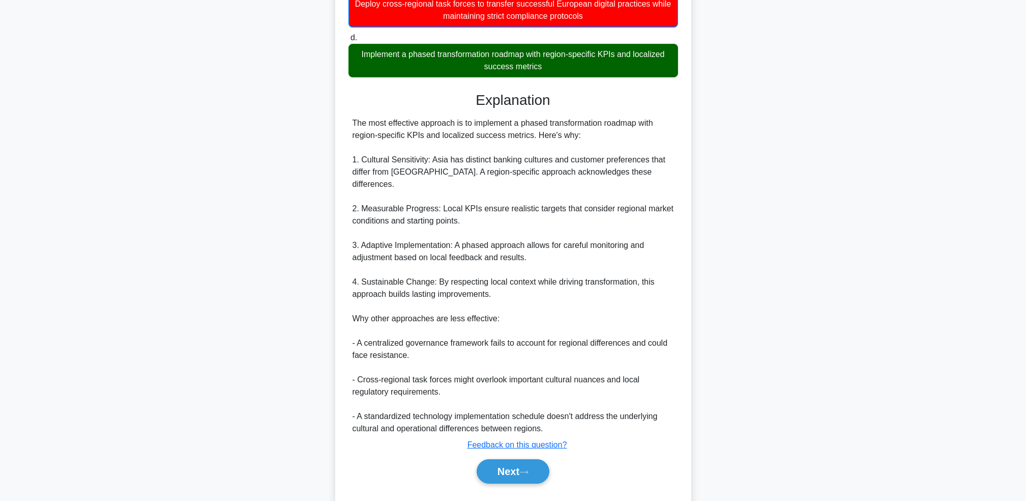
scroll to position [310, 0]
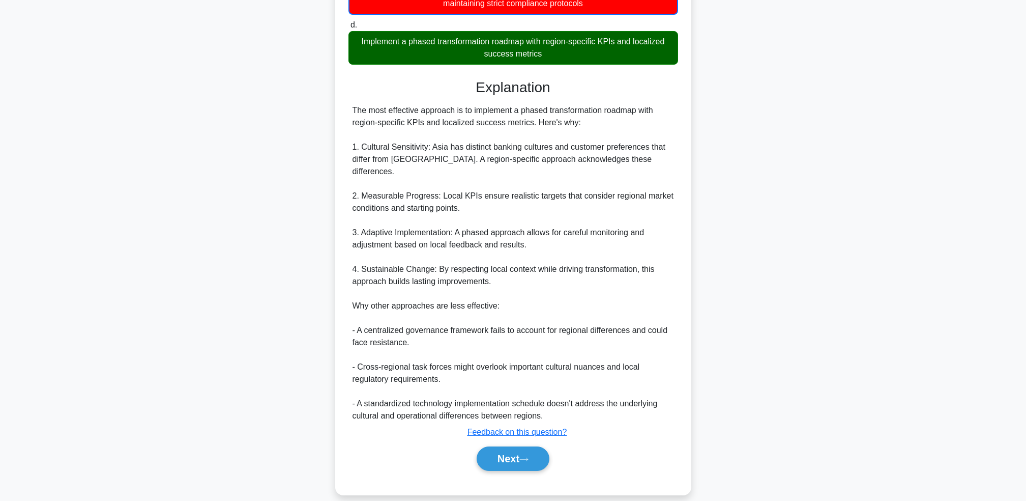
drag, startPoint x: 352, startPoint y: 109, endPoint x: 619, endPoint y: 121, distance: 267.4
click at [619, 121] on div "The most effective approach is to implement a phased transformation roadmap wit…" at bounding box center [514, 263] width 322 height 318
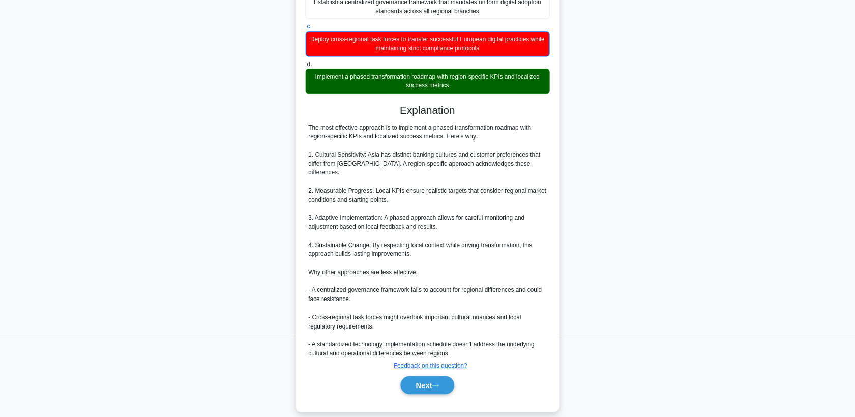
scroll to position [248, 0]
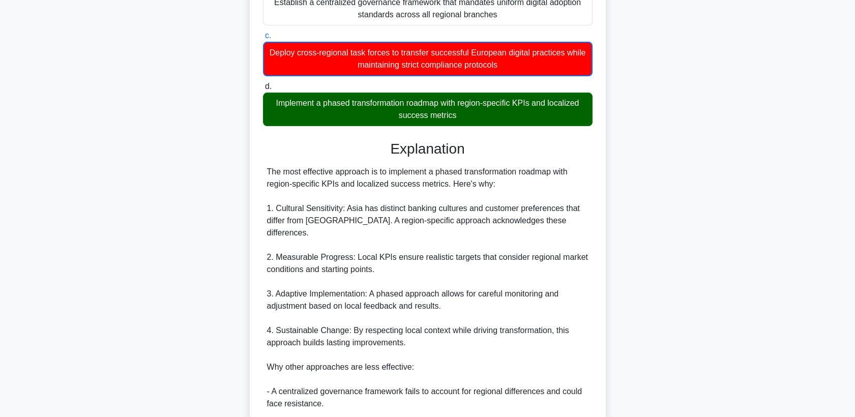
drag, startPoint x: 613, startPoint y: 280, endPoint x: 454, endPoint y: 207, distance: 174.8
click at [454, 207] on div "The most effective approach is to implement a phased transformation roadmap wit…" at bounding box center [428, 325] width 322 height 318
drag, startPoint x: 437, startPoint y: 176, endPoint x: 557, endPoint y: 181, distance: 120.2
click at [557, 181] on div "The most effective approach is to implement a phased transformation roadmap wit…" at bounding box center [428, 325] width 322 height 318
drag, startPoint x: 277, startPoint y: 210, endPoint x: 344, endPoint y: 209, distance: 67.2
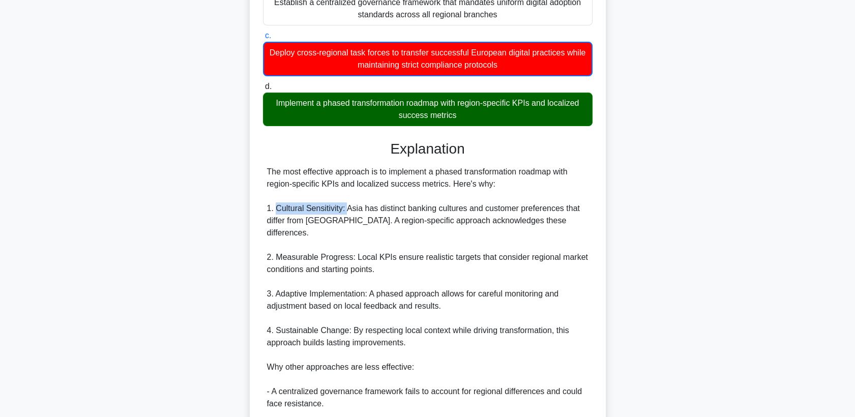
click at [344, 209] on div "The most effective approach is to implement a phased transformation roadmap wit…" at bounding box center [428, 325] width 322 height 318
